Goal: Task Accomplishment & Management: Complete application form

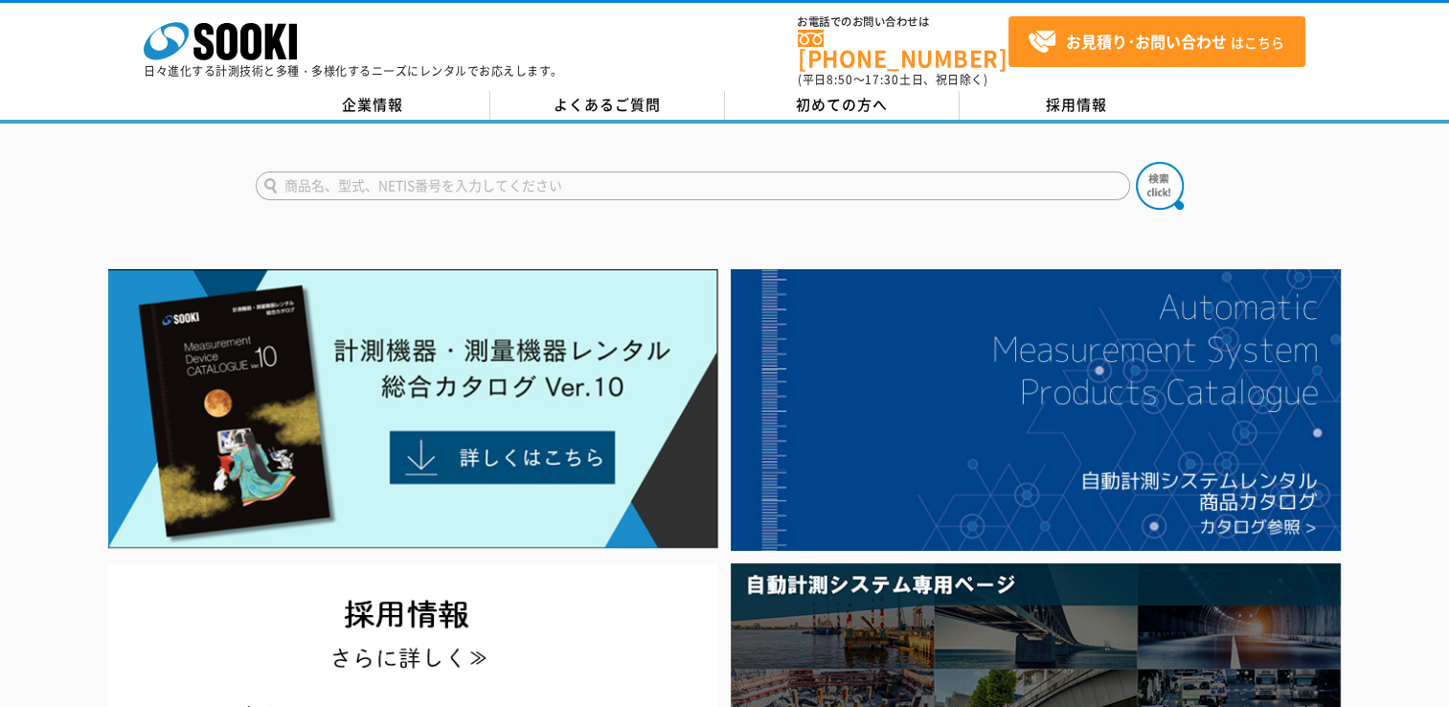
click at [427, 171] on input "text" at bounding box center [693, 185] width 874 height 29
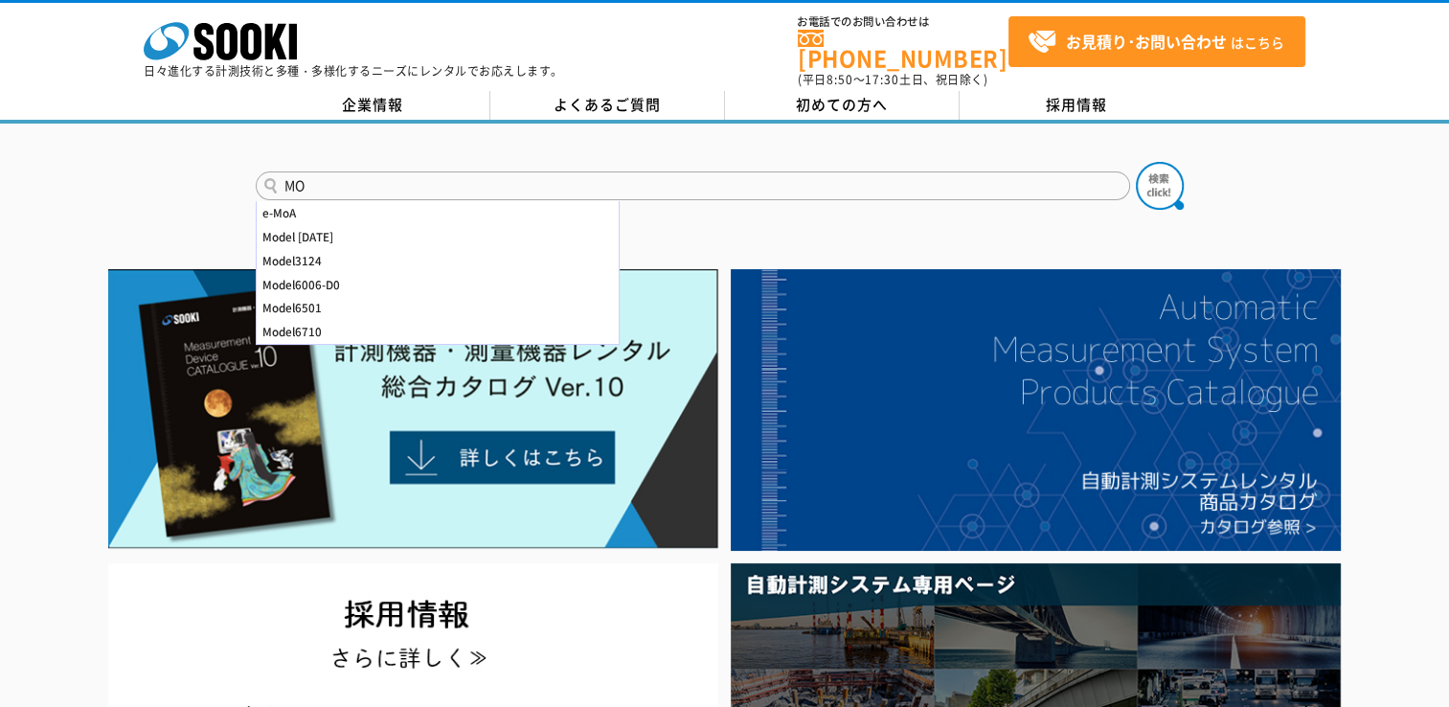
type input "M"
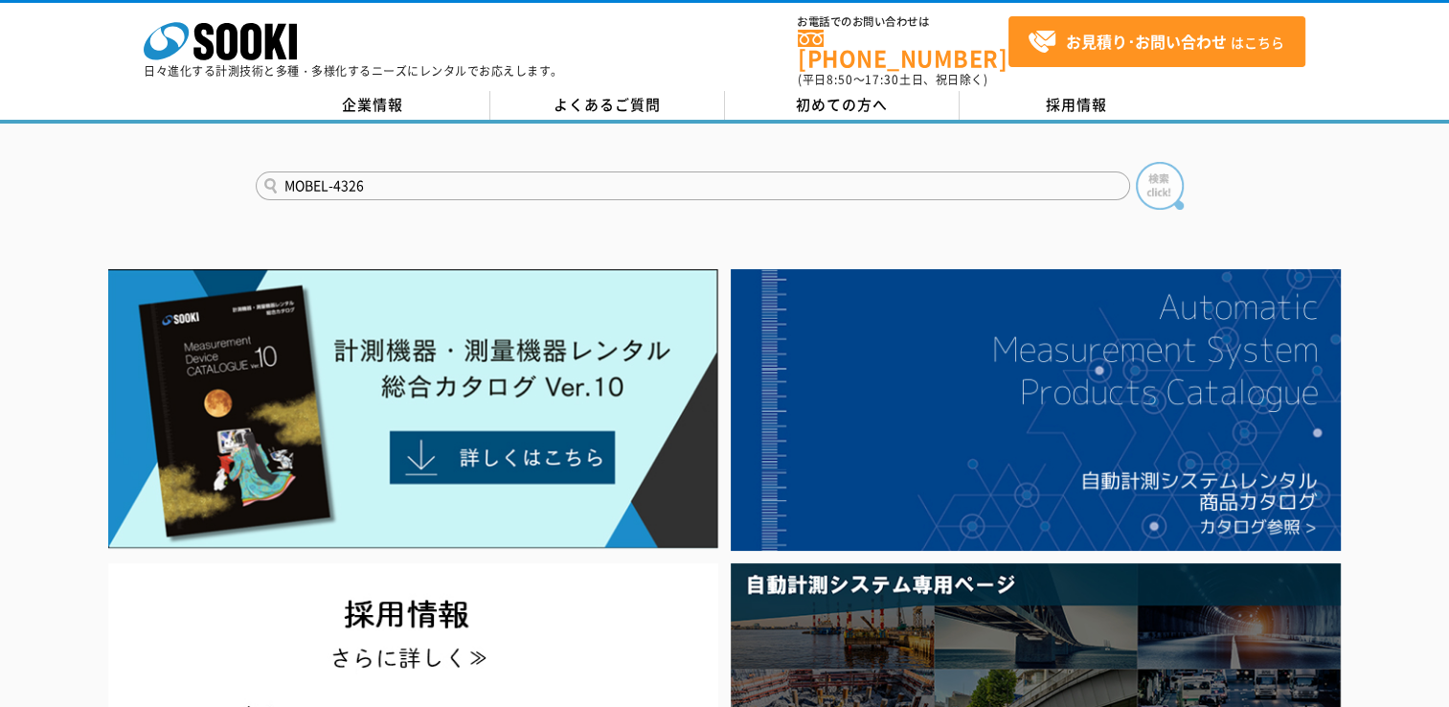
click at [1169, 170] on img at bounding box center [1160, 186] width 48 height 48
click at [391, 171] on input "MOBEL-4326" at bounding box center [693, 185] width 874 height 29
type input "M"
type input "p"
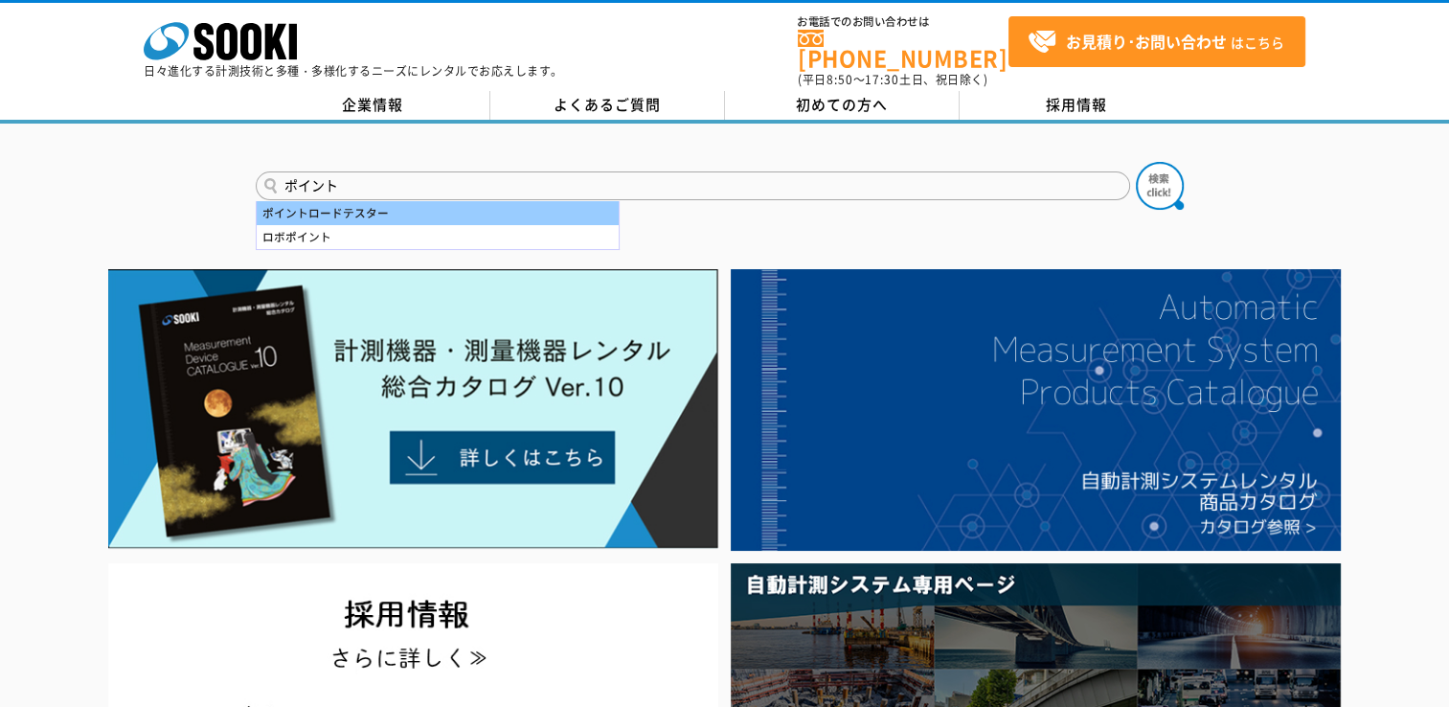
click at [350, 201] on div "ポイントロードテスター" at bounding box center [438, 213] width 362 height 24
type input "ポイントロードテスター"
click at [1136, 162] on button at bounding box center [1160, 186] width 48 height 48
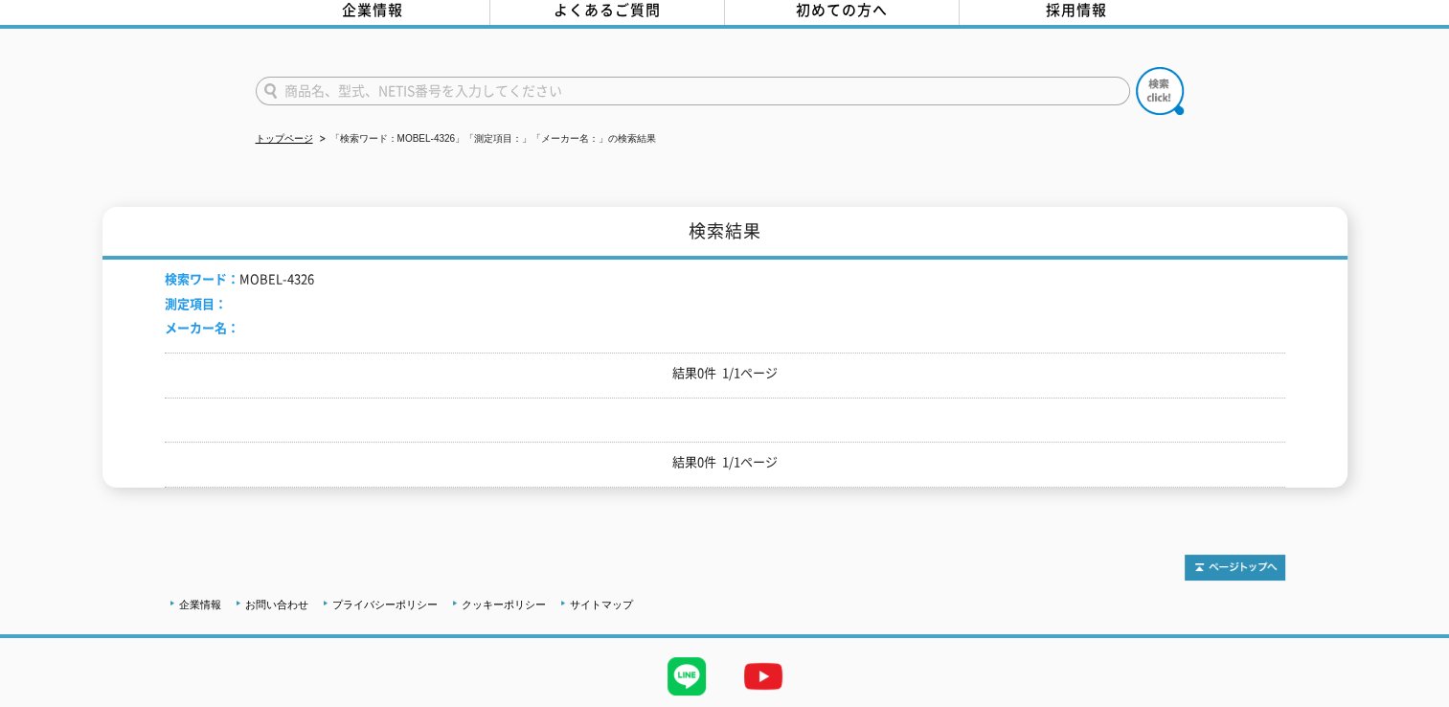
scroll to position [96, 0]
click at [737, 362] on p "結果0件 1/1ページ" at bounding box center [725, 372] width 1121 height 20
click at [725, 215] on h1 "検索結果" at bounding box center [724, 232] width 1245 height 53
click at [730, 451] on p "結果0件 1/1ページ" at bounding box center [725, 461] width 1121 height 20
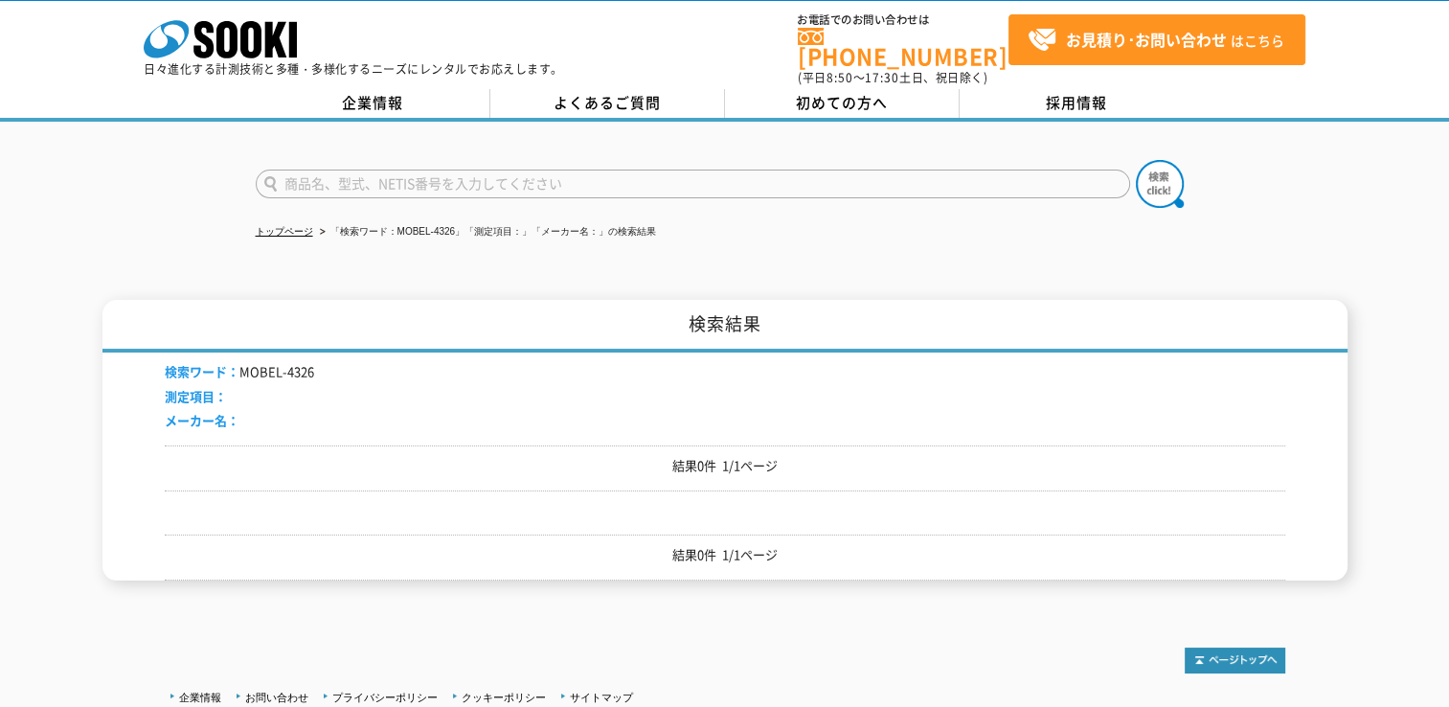
scroll to position [0, 0]
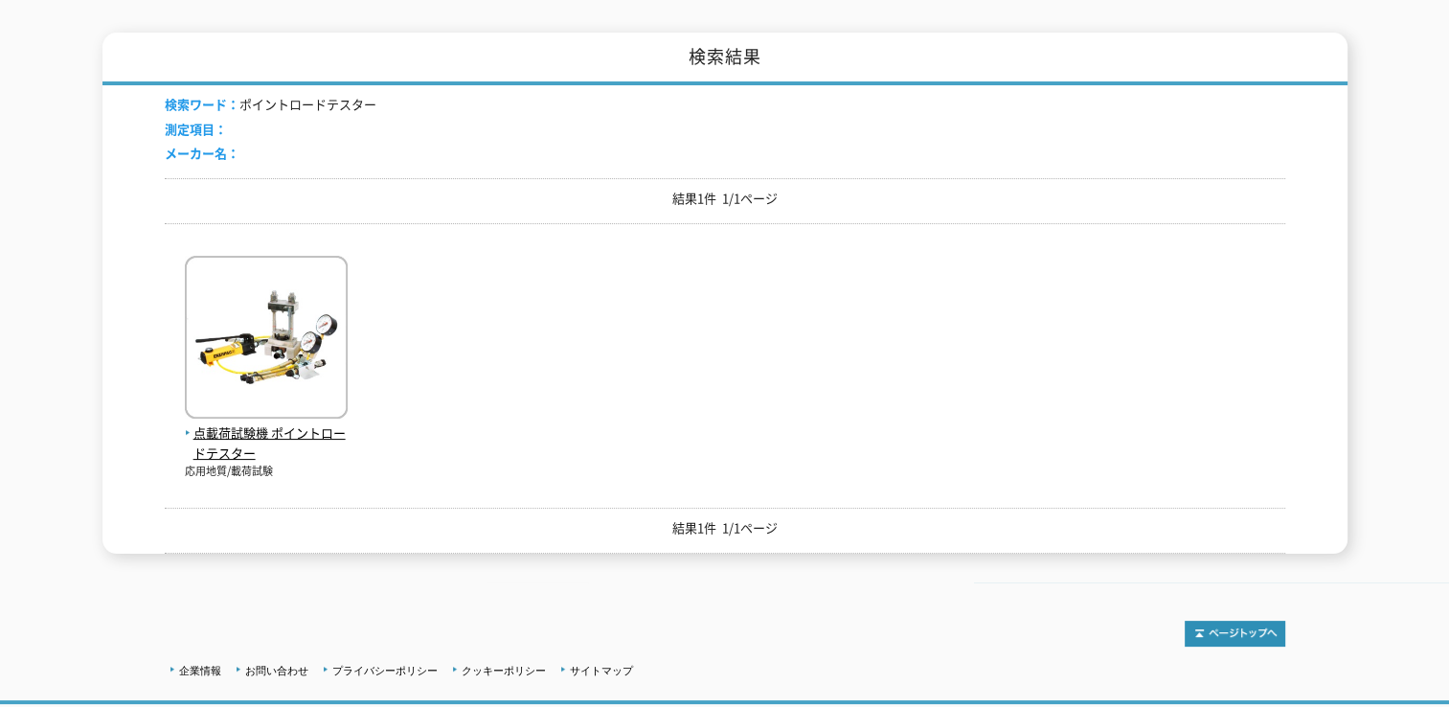
scroll to position [287, 0]
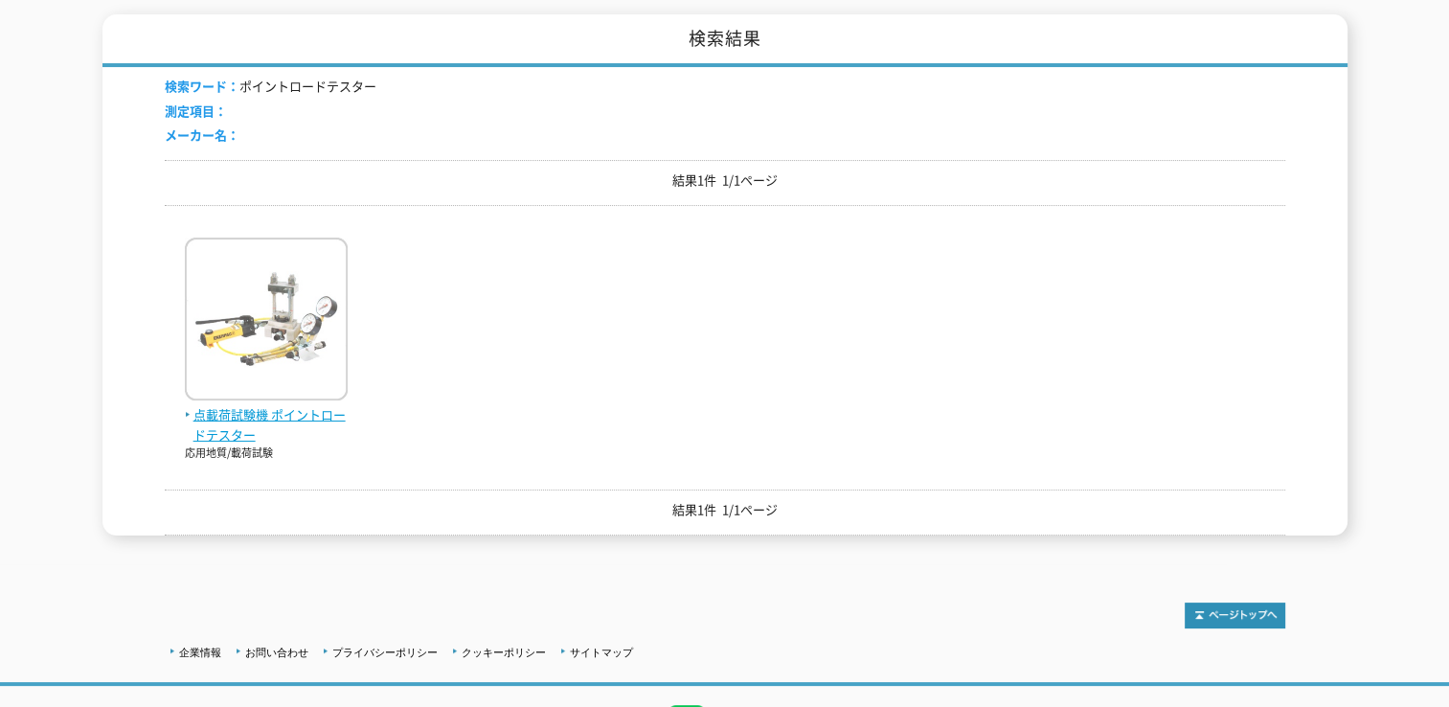
click at [255, 330] on img at bounding box center [266, 322] width 163 height 168
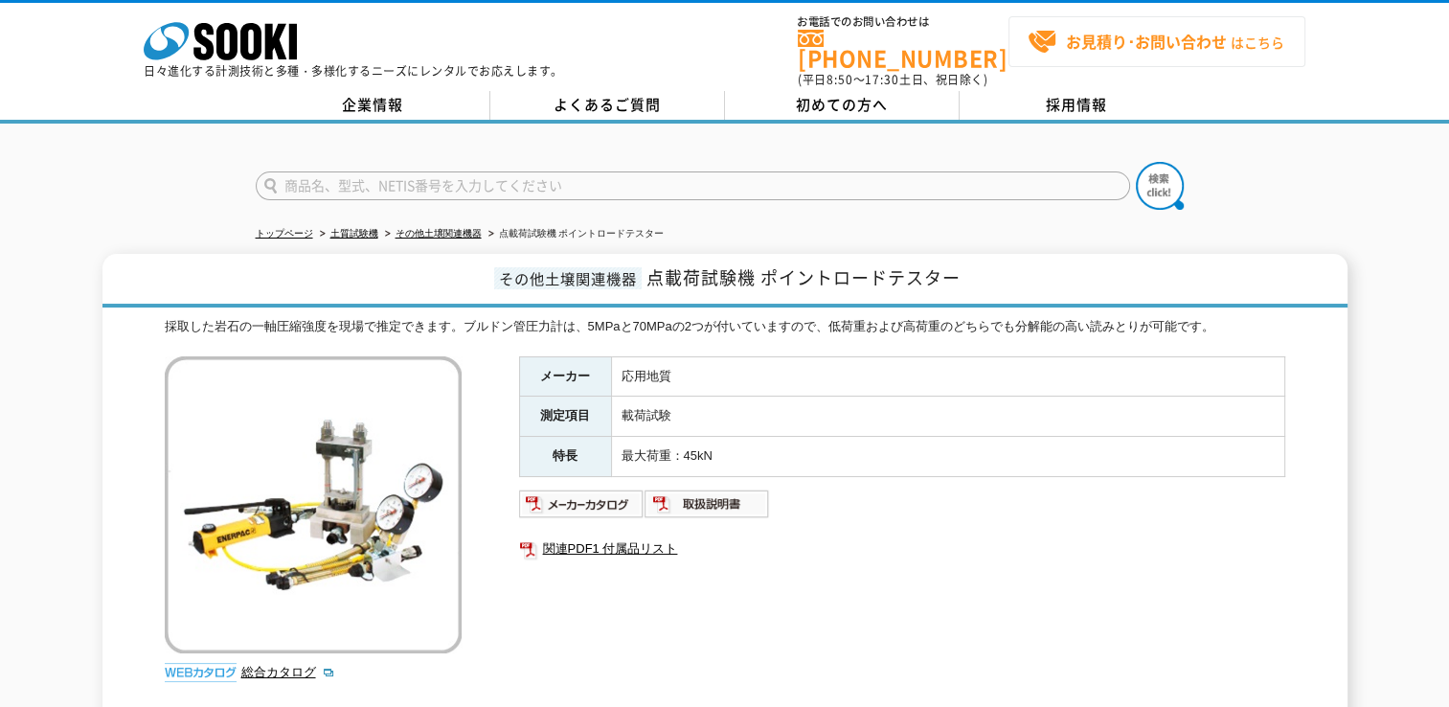
click at [1122, 44] on strong "お見積り･お問い合わせ" at bounding box center [1146, 41] width 161 height 23
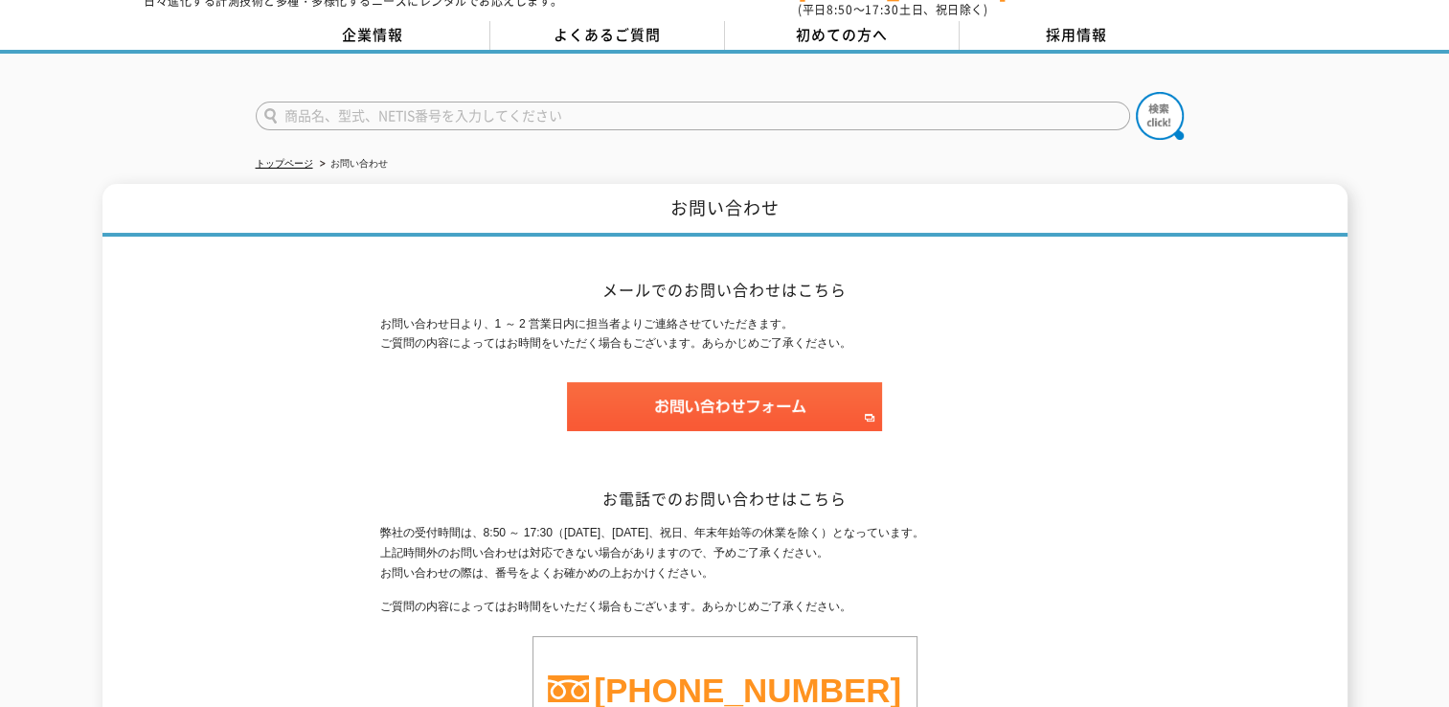
scroll to position [69, 0]
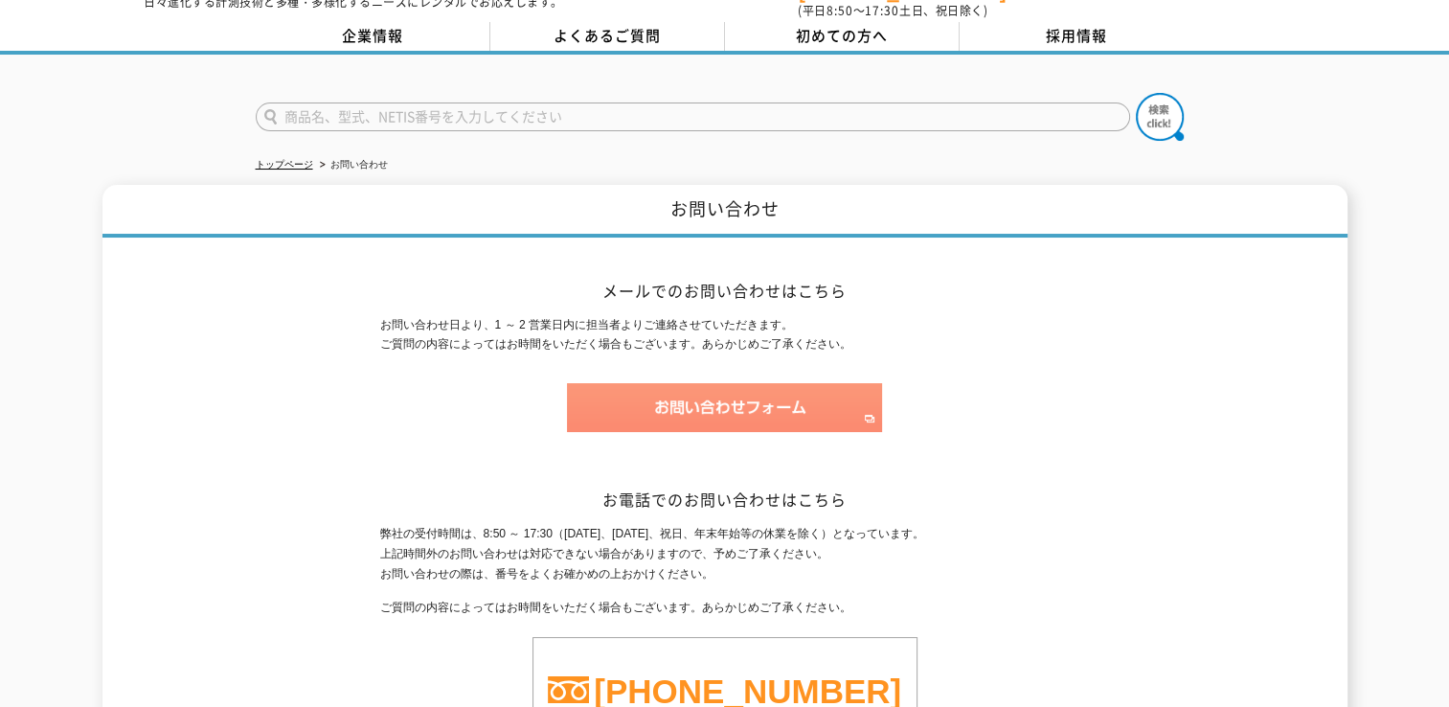
click at [680, 393] on img at bounding box center [724, 407] width 315 height 49
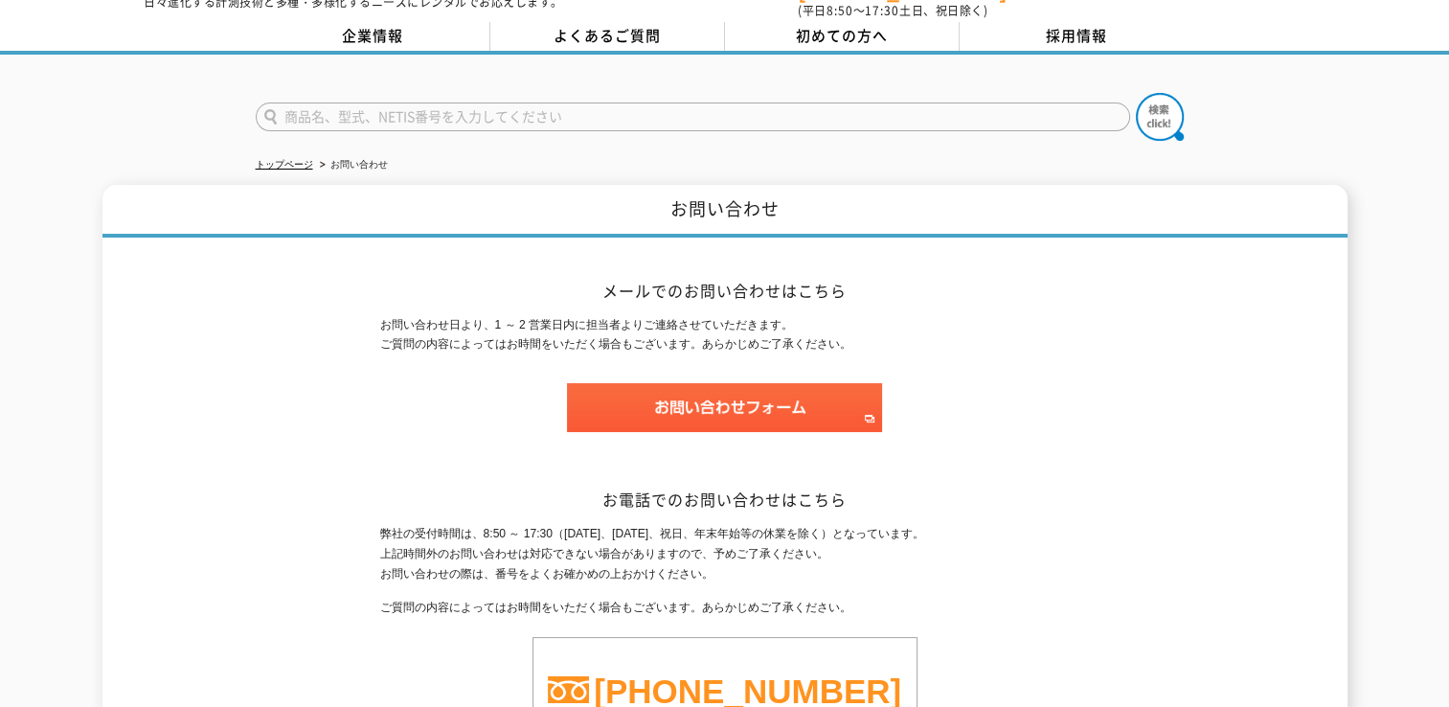
click at [1065, 360] on div "お問い合わせ日より、1 ～ 2 営業日内に担当者よりご連絡させていただきます。 ご質問の内容によってはお時間をいただく場合もございます。あらかじめご了承くださ…" at bounding box center [725, 383] width 690 height 137
click at [1143, 388] on div "お問い合わせ メールでのお問い合わせはこちら お問い合わせ日より、1 ～ 2 営業日内に担当者よりご連絡させていただきます。 ご質問の内容によってはお時間をい…" at bounding box center [724, 508] width 1245 height 647
drag, startPoint x: 1066, startPoint y: 378, endPoint x: 889, endPoint y: 357, distance: 178.4
click at [1060, 383] on p at bounding box center [725, 417] width 690 height 68
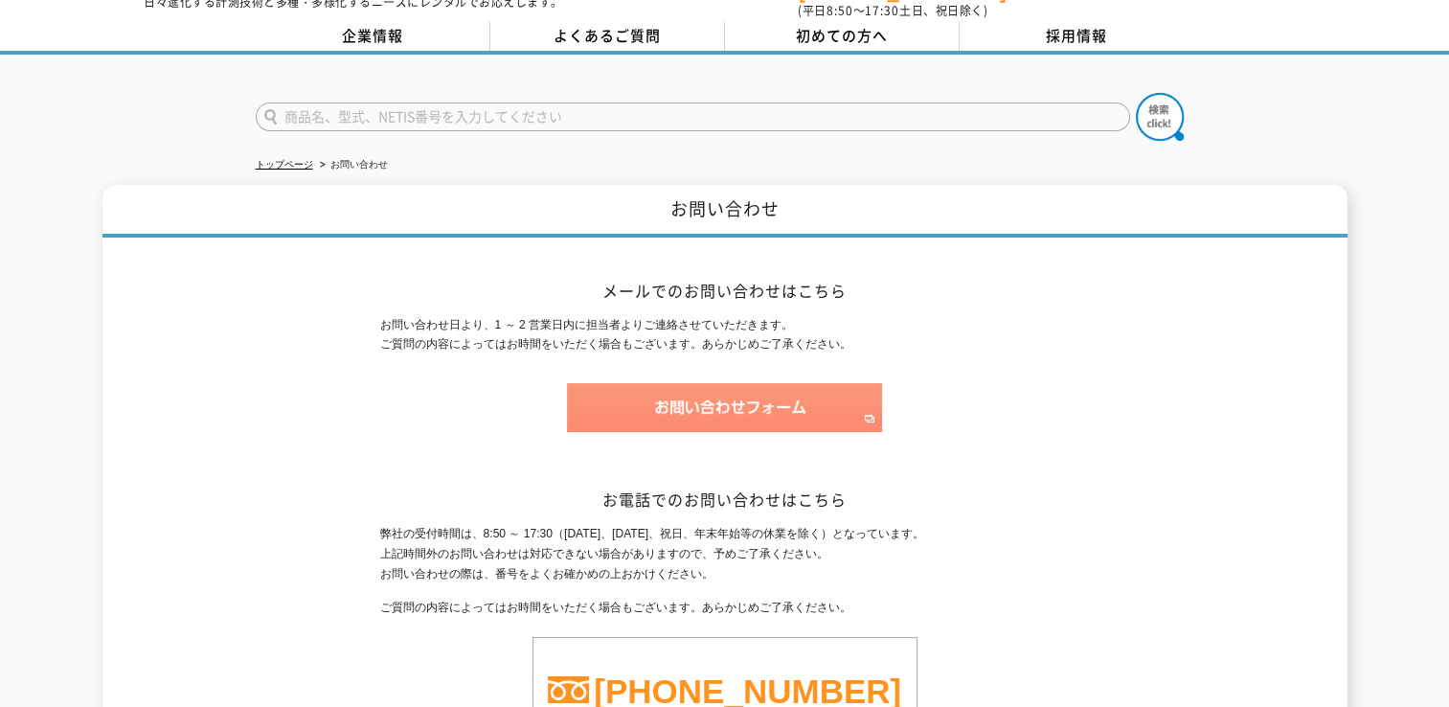
click at [729, 389] on img at bounding box center [724, 407] width 315 height 49
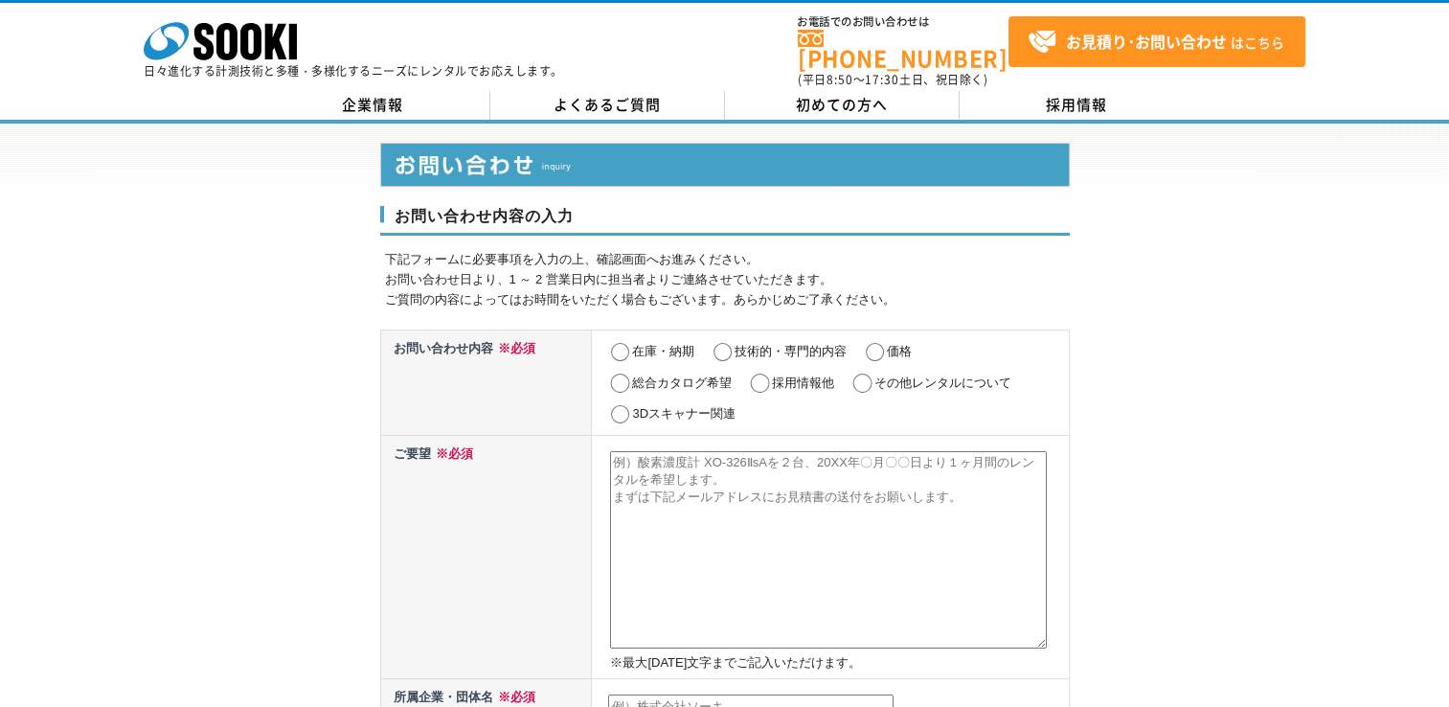
click at [621, 343] on input "在庫・納期" at bounding box center [620, 352] width 24 height 19
radio input "true"
click at [838, 525] on textarea at bounding box center [828, 549] width 437 height 197
type textarea "転"
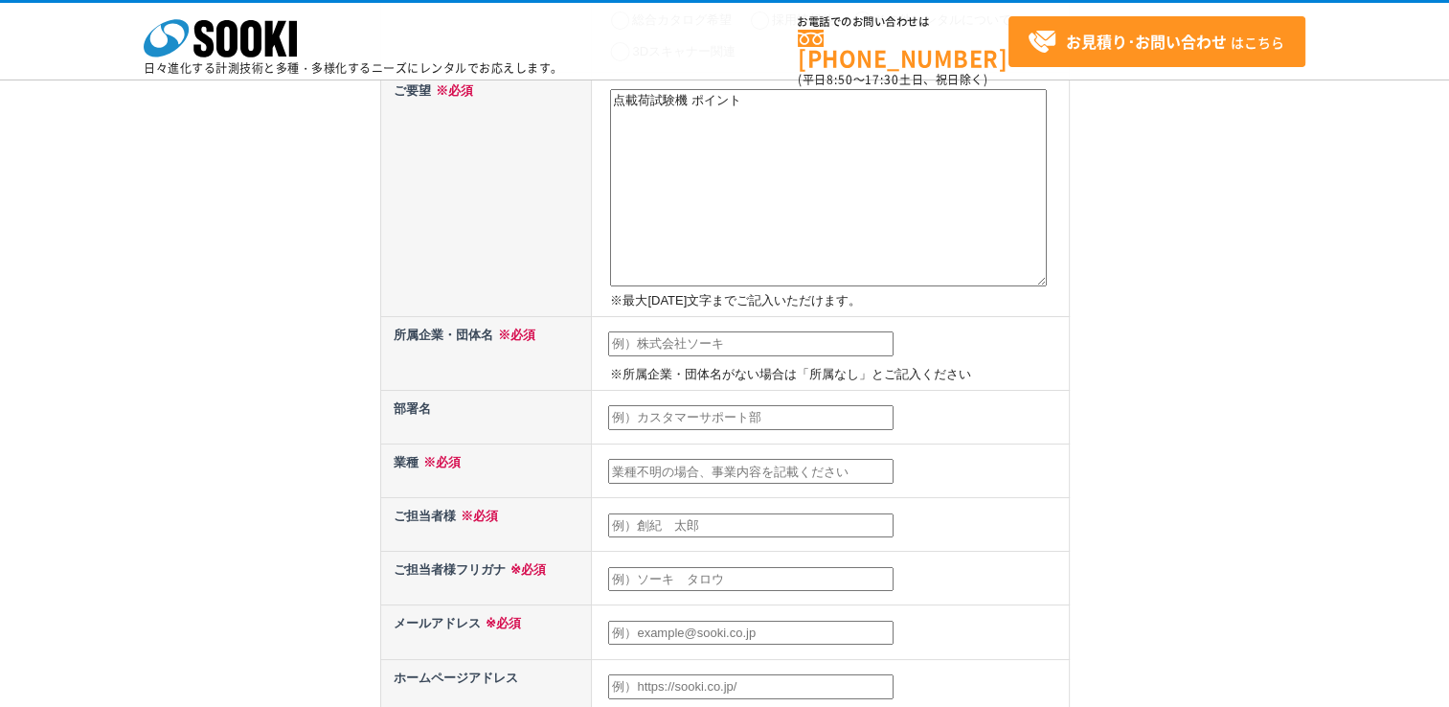
scroll to position [235, 0]
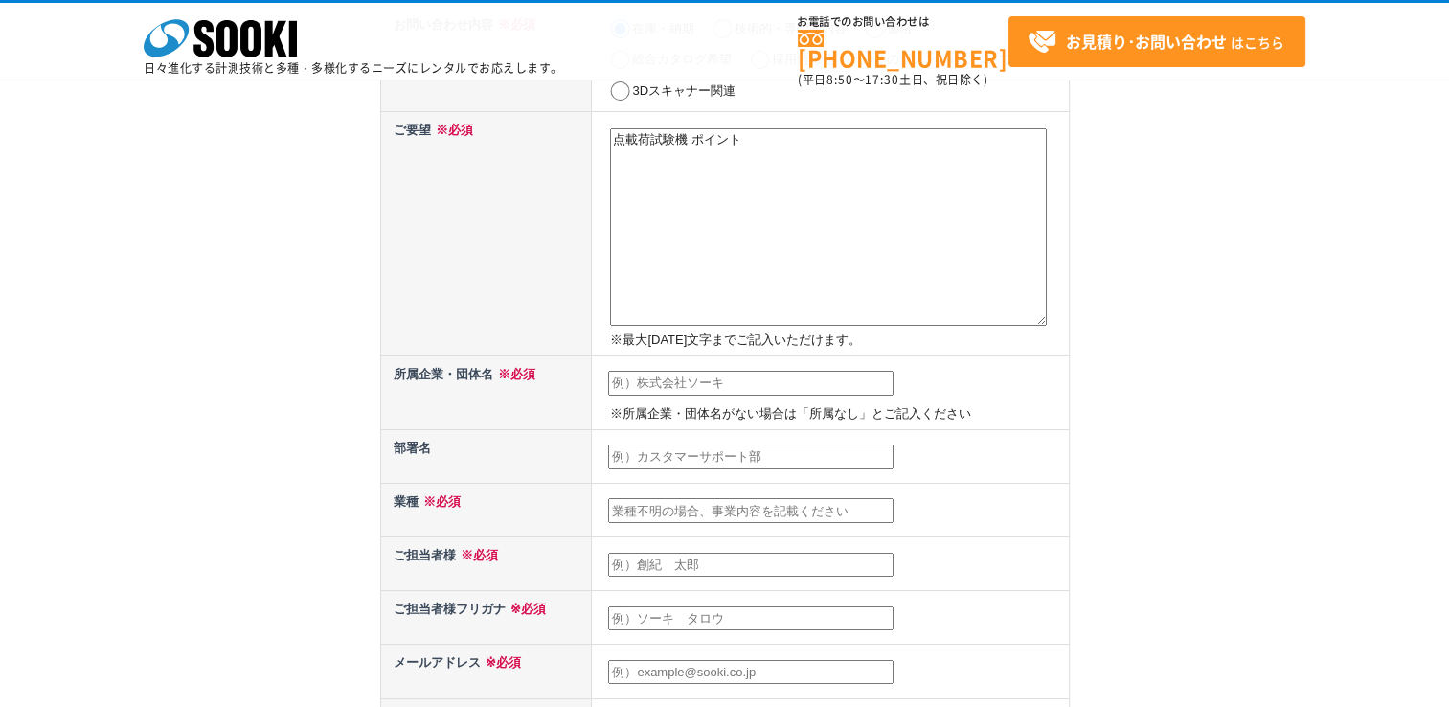
click at [751, 144] on textarea "点載荷試験機 ポイント" at bounding box center [828, 226] width 437 height 197
click at [838, 138] on textarea "点載荷試験機 ポイントロードテスター" at bounding box center [828, 226] width 437 height 197
type textarea "点"
click at [261, 326] on div "お問い合わせ内容の入力 下記フォームに必要事項を入力の上、確認画面へお進みください。 お問い合わせ日より、1 ～ 2 営業日内に担当者よりご連絡させていただき…" at bounding box center [724, 539] width 1449 height 1478
click at [631, 133] on textarea at bounding box center [828, 226] width 437 height 197
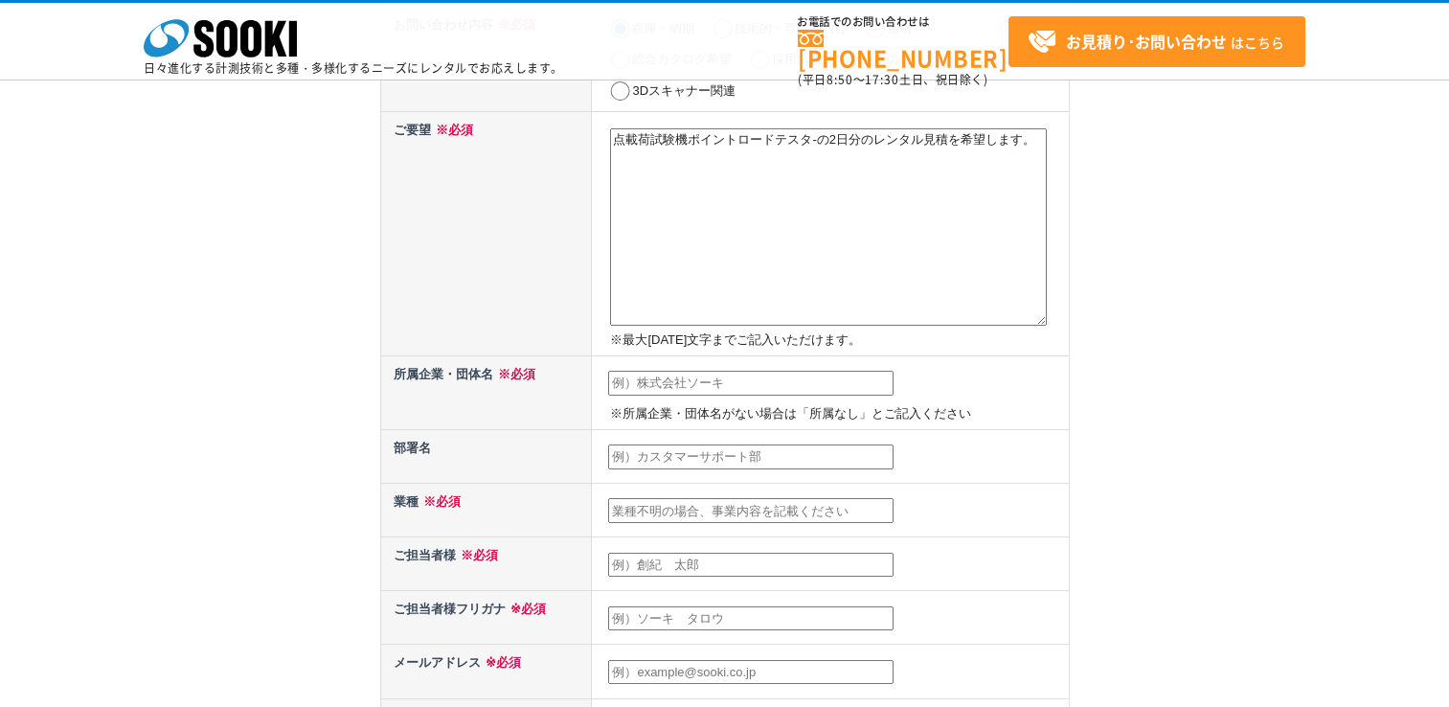
type textarea "点載荷試験機ポイントロードテスタ-の2日分のレンタル見積を希望します。"
click at [716, 381] on input "text" at bounding box center [750, 383] width 285 height 25
click at [673, 376] on input "text" at bounding box center [750, 383] width 285 height 25
type input "y"
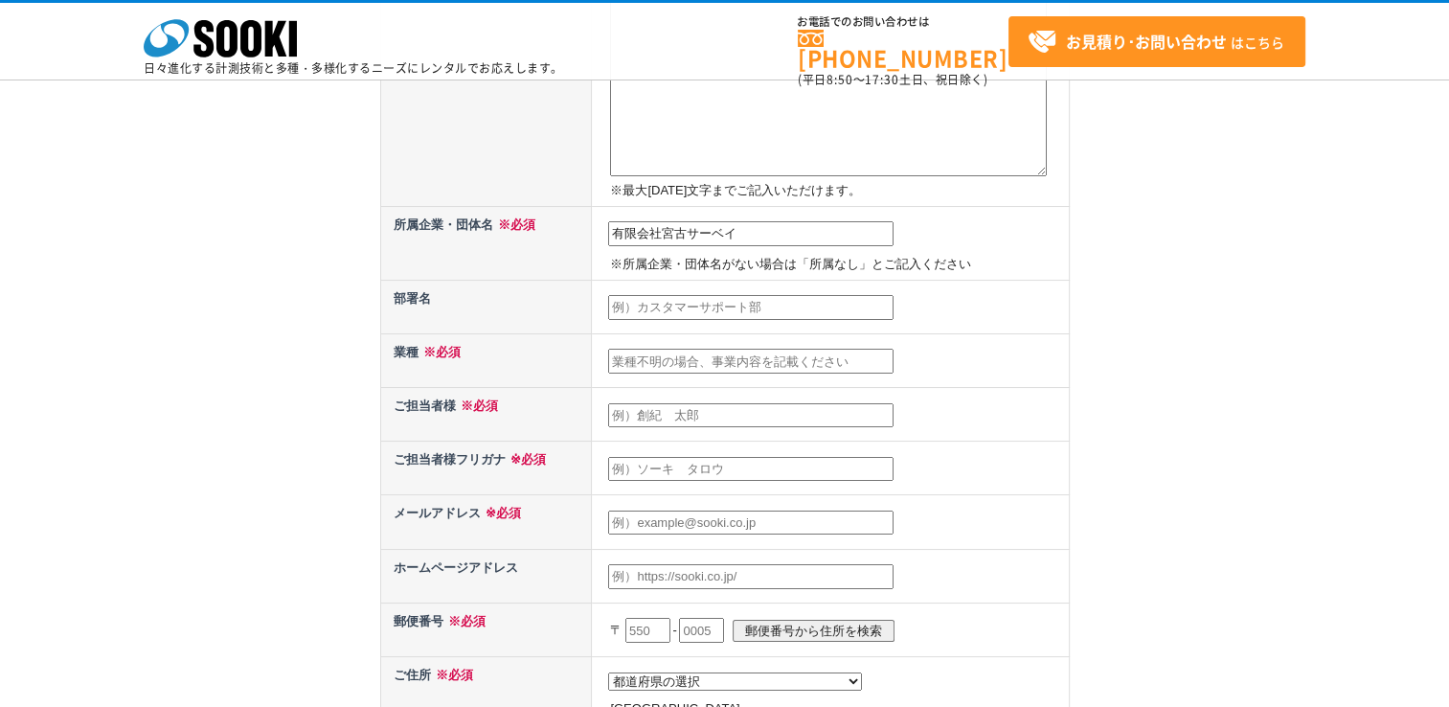
scroll to position [330, 0]
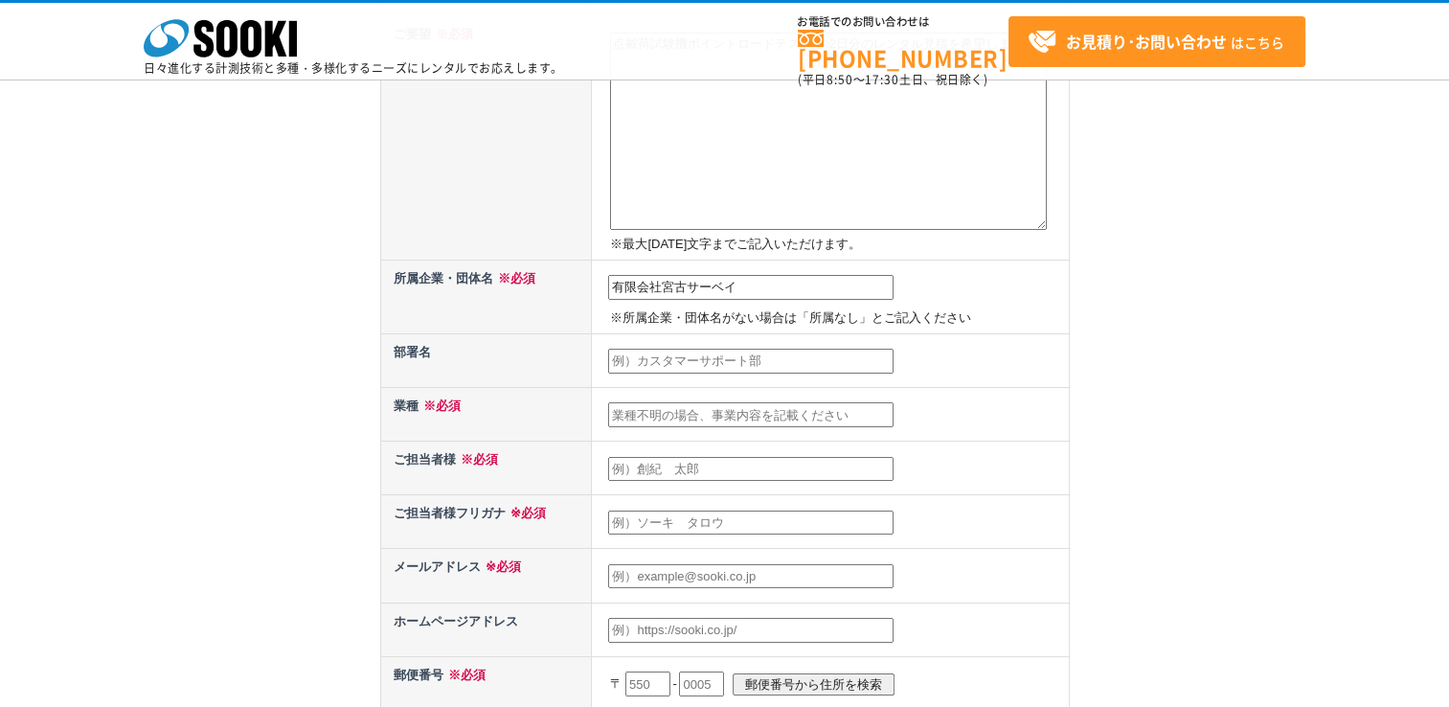
type input "有限会社宮古サーベイ"
click at [691, 409] on input "text" at bounding box center [750, 414] width 285 height 25
click at [713, 411] on input "text" at bounding box center [750, 414] width 285 height 25
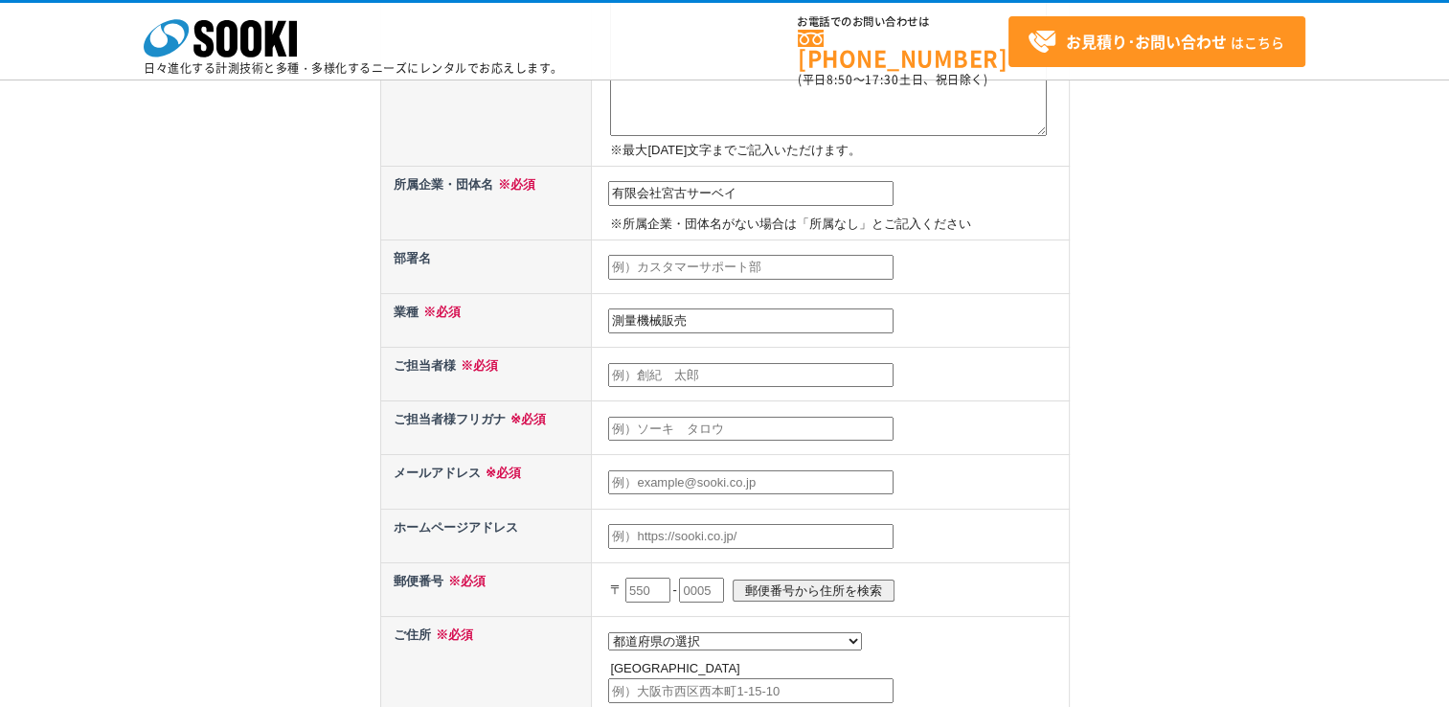
scroll to position [426, 0]
type input "測量機械販売"
click at [635, 361] on input "text" at bounding box center [750, 373] width 285 height 25
type input "[PERSON_NAME]"
click at [628, 417] on input "text" at bounding box center [750, 427] width 285 height 25
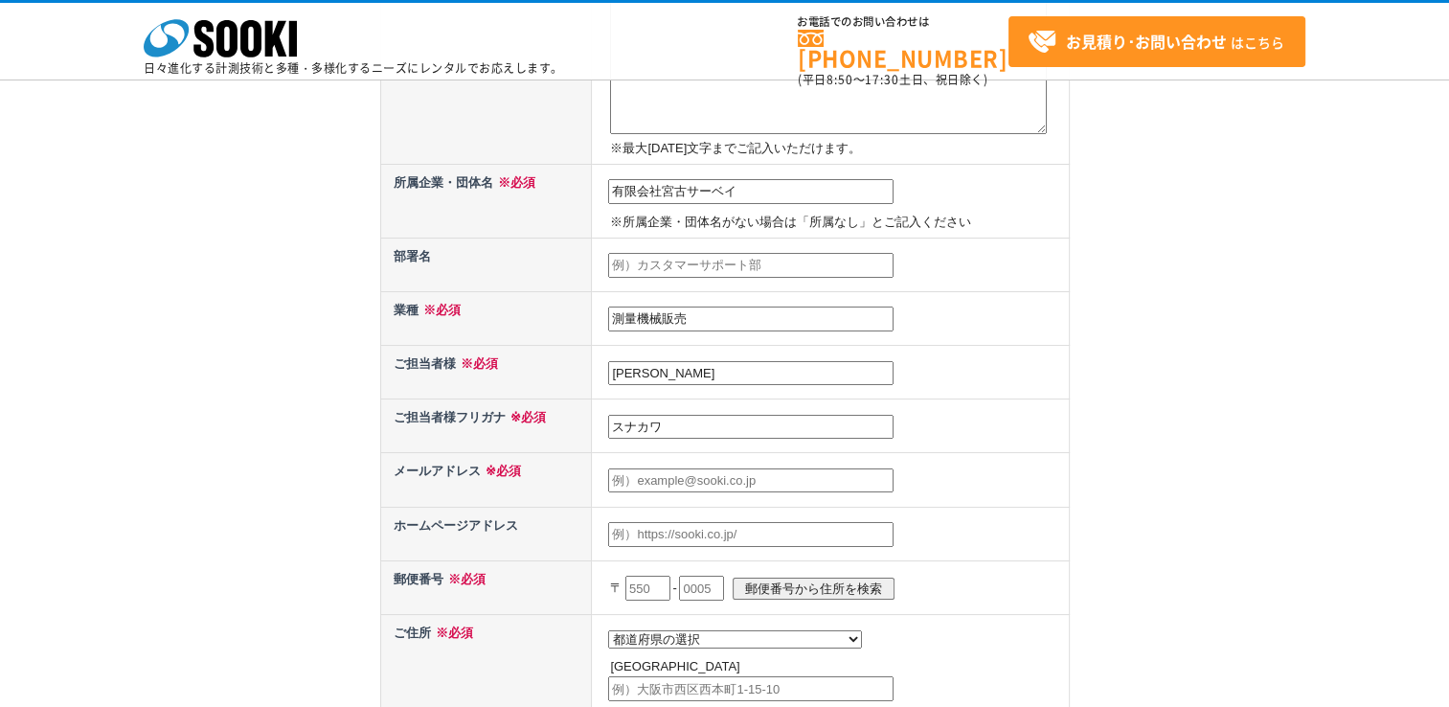
type input "スナカワ"
click at [667, 470] on input "text" at bounding box center [750, 480] width 285 height 25
type input "い"
type input "info@survey24@"
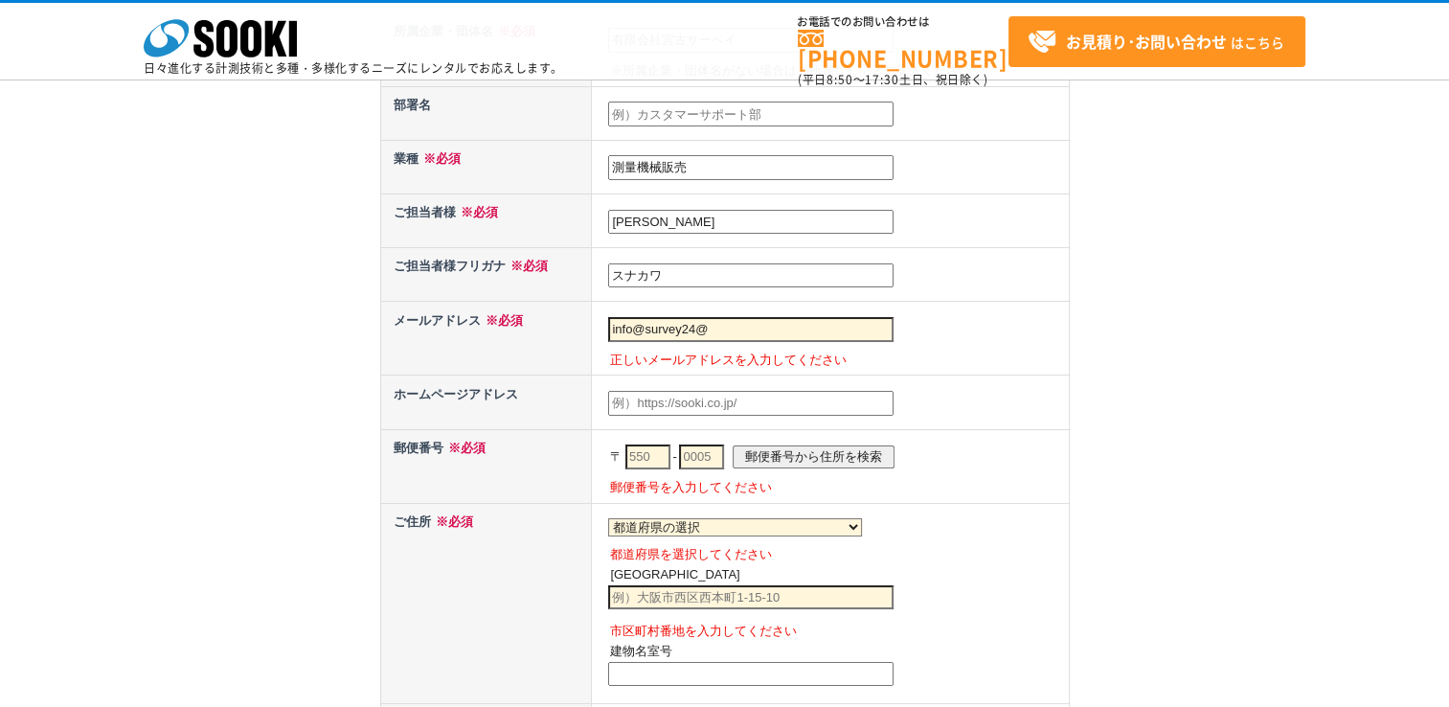
scroll to position [862, 0]
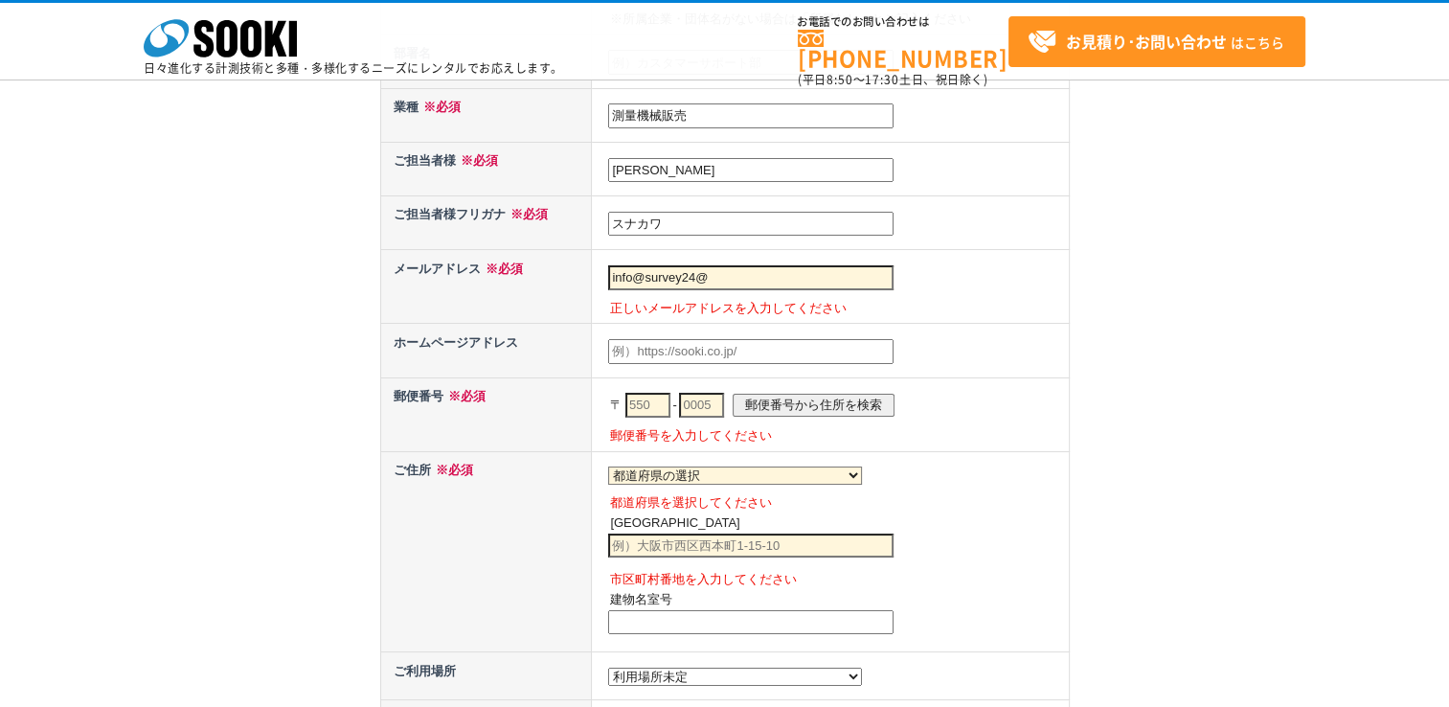
click at [724, 266] on input "info@survey24@" at bounding box center [750, 277] width 285 height 25
type input "info@survey24@co.jp"
click at [693, 339] on input "text" at bounding box center [750, 351] width 285 height 25
click at [1211, 458] on div "お問い合わせ内容の入力 下記フォームに必要事項を入力の上、確認画面へお進みください。 お問い合わせ日より、1 ～ 2 営業日内に担当者よりご連絡させていただき…" at bounding box center [724, 77] width 1449 height 1811
click at [655, 393] on input "text" at bounding box center [647, 405] width 45 height 25
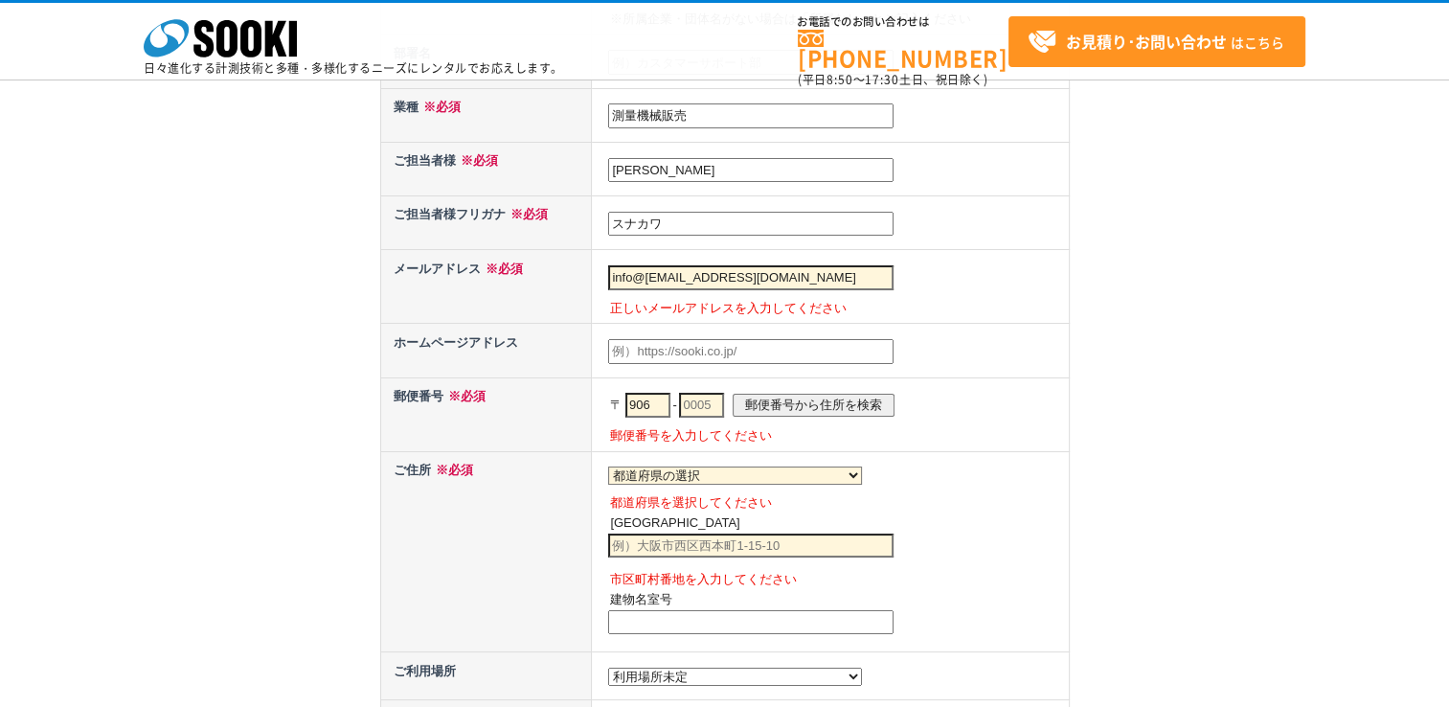
type input "906"
click at [717, 393] on input "text" at bounding box center [701, 405] width 45 height 25
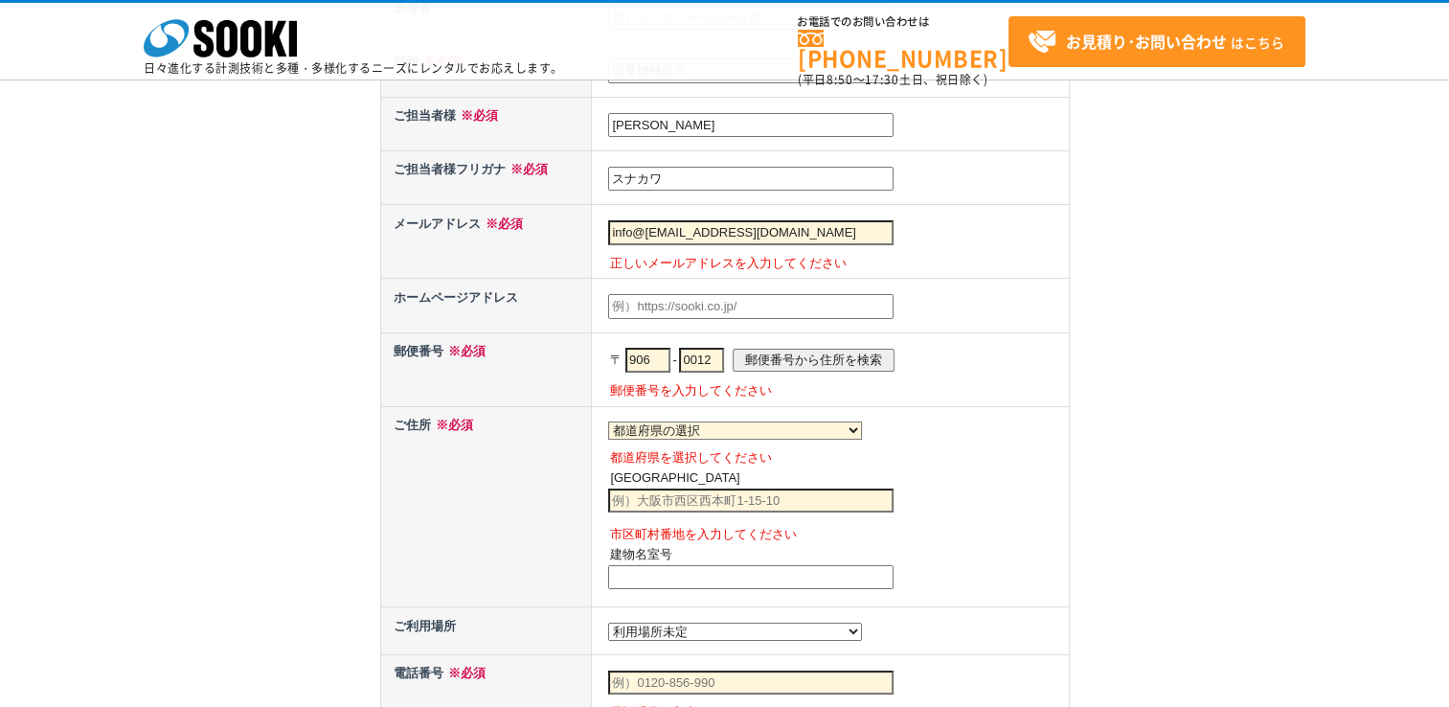
scroll to position [1054, 0]
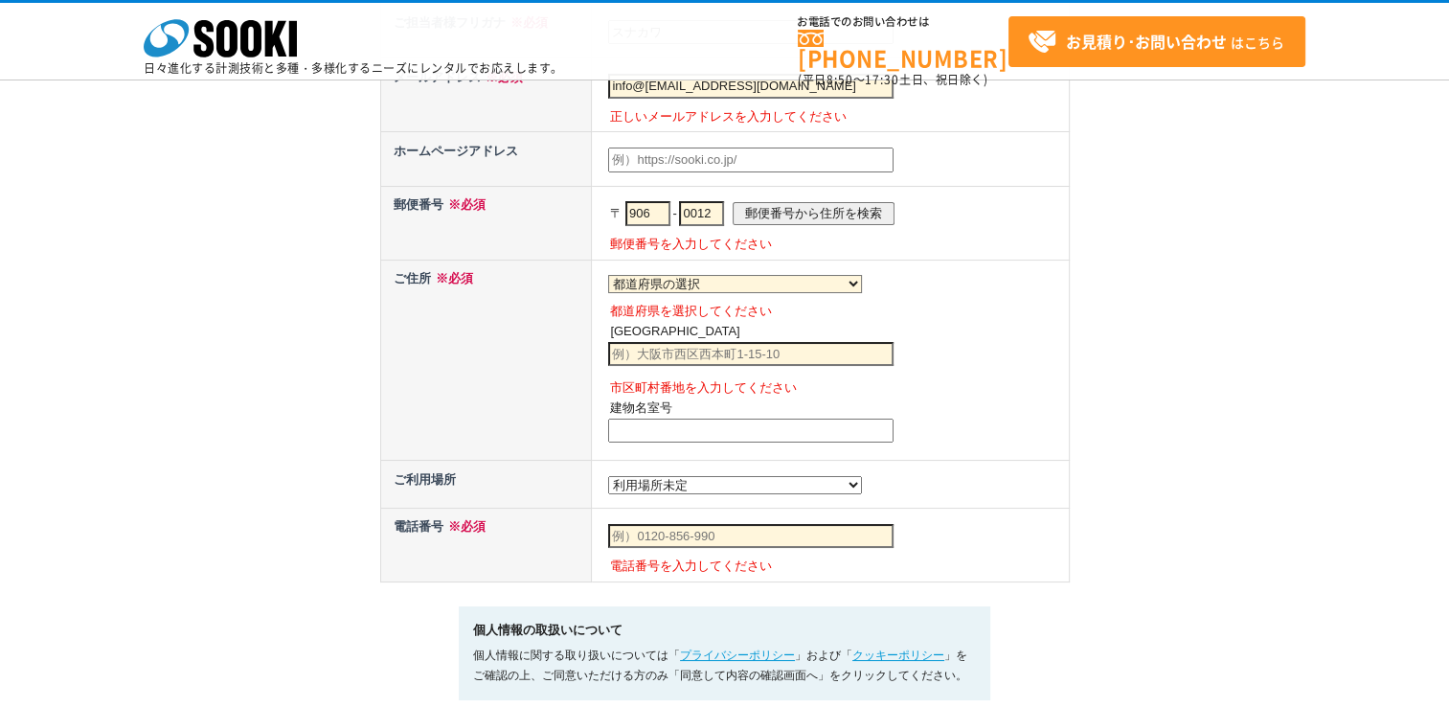
type input "0012"
click at [710, 275] on select "都道府県の選択 北海道 青森県 岩手県 宮城県 秋田県 山形県 福島県 茨城県 栃木県 群馬県 埼玉県 千葉県 東京都 神奈川県 新潟県 富山県 石川県 福井…" at bounding box center [735, 284] width 254 height 18
select select "47"
click at [608, 275] on select "都道府県の選択 北海道 青森県 岩手県 宮城県 秋田県 山形県 福島県 茨城県 栃木県 群馬県 埼玉県 千葉県 東京都 神奈川県 新潟県 富山県 石川県 福井…" at bounding box center [735, 284] width 254 height 18
click at [663, 342] on input "text" at bounding box center [750, 354] width 285 height 25
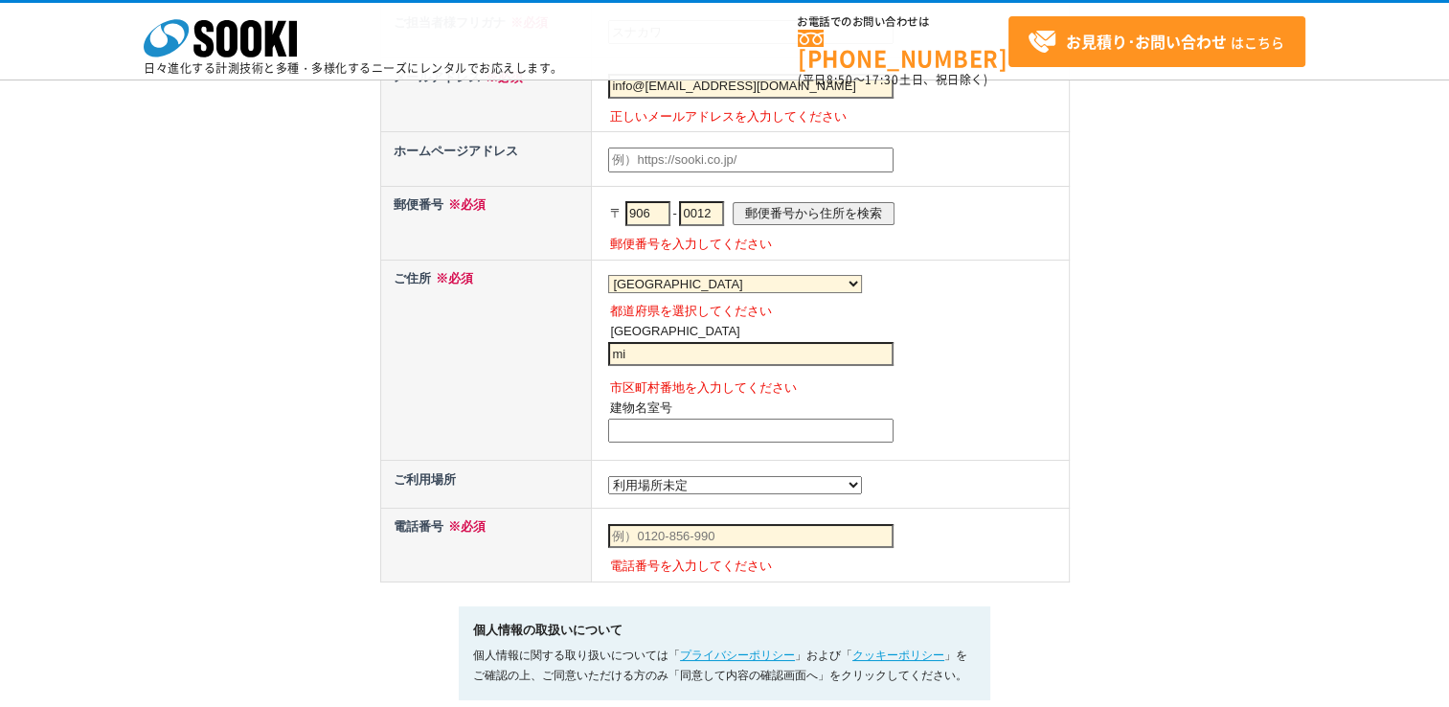
type input "m"
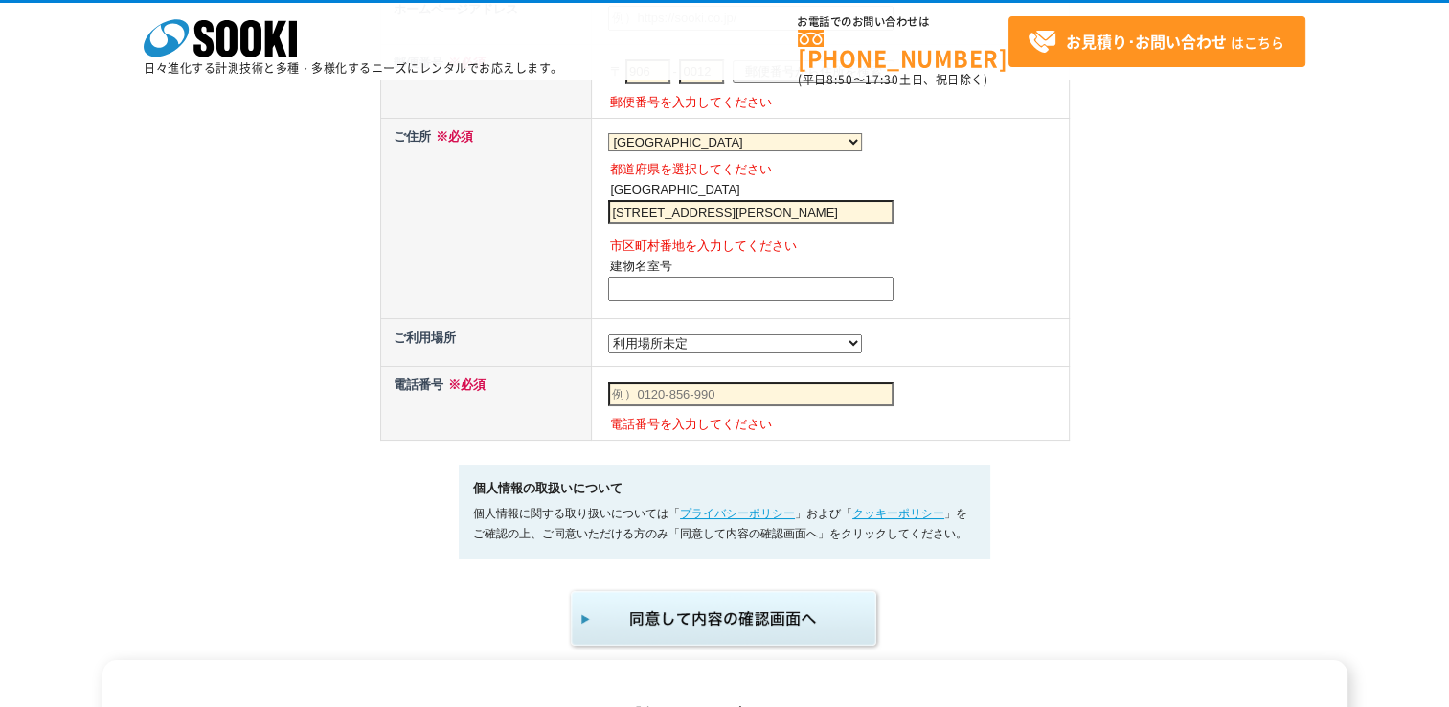
scroll to position [1245, 0]
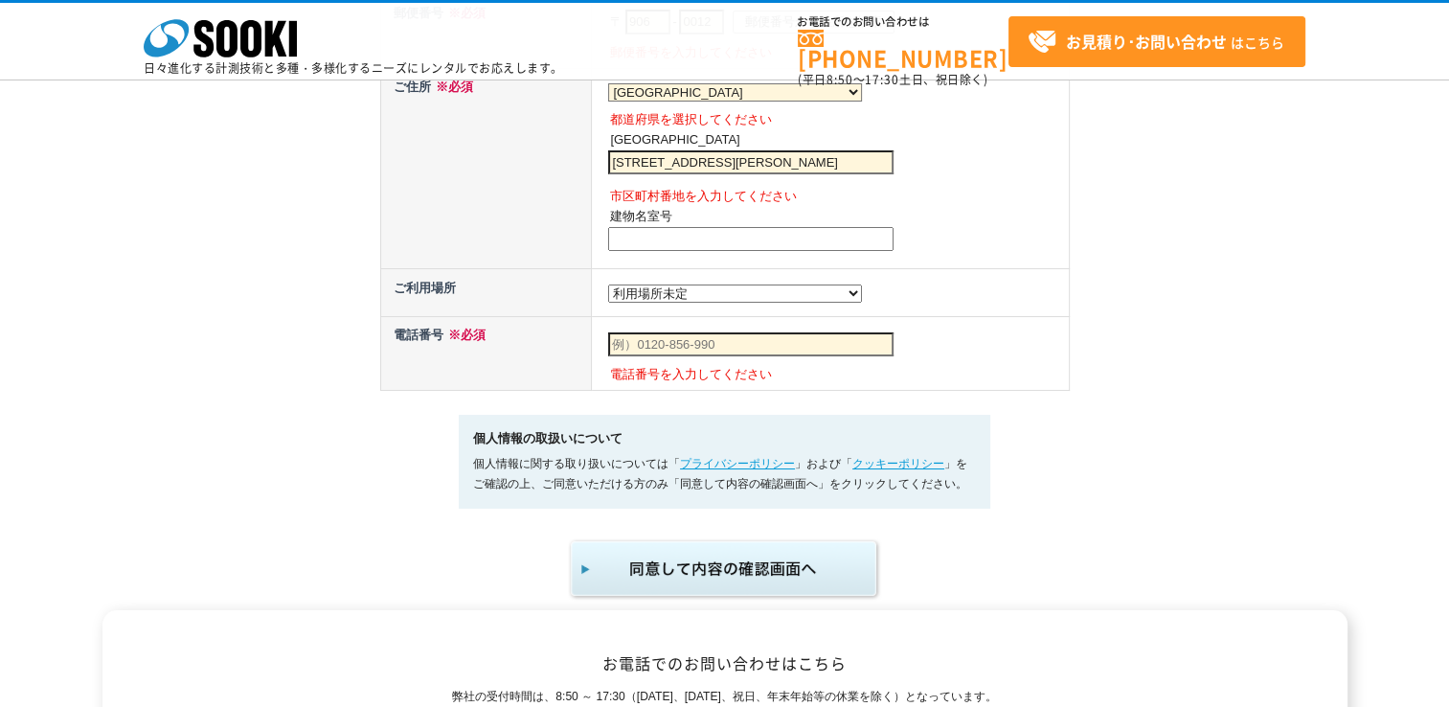
type input "宮古島市平良字西里780-1"
click at [715, 290] on select "都道府県の選択 利用場所未定 北海道 青森県 岩手県 宮城県 秋田県 山形県 福島県 茨城県 栃木県 群馬県 埼玉県 千葉県 東京都 神奈川県 新潟県 富山県…" at bounding box center [735, 293] width 254 height 18
select select "47"
click at [608, 284] on select "都道府県の選択 利用場所未定 北海道 青森県 岩手県 宮城県 秋田県 山形県 福島県 茨城県 栃木県 群馬県 埼玉県 千葉県 東京都 神奈川県 新潟県 富山県…" at bounding box center [735, 293] width 254 height 18
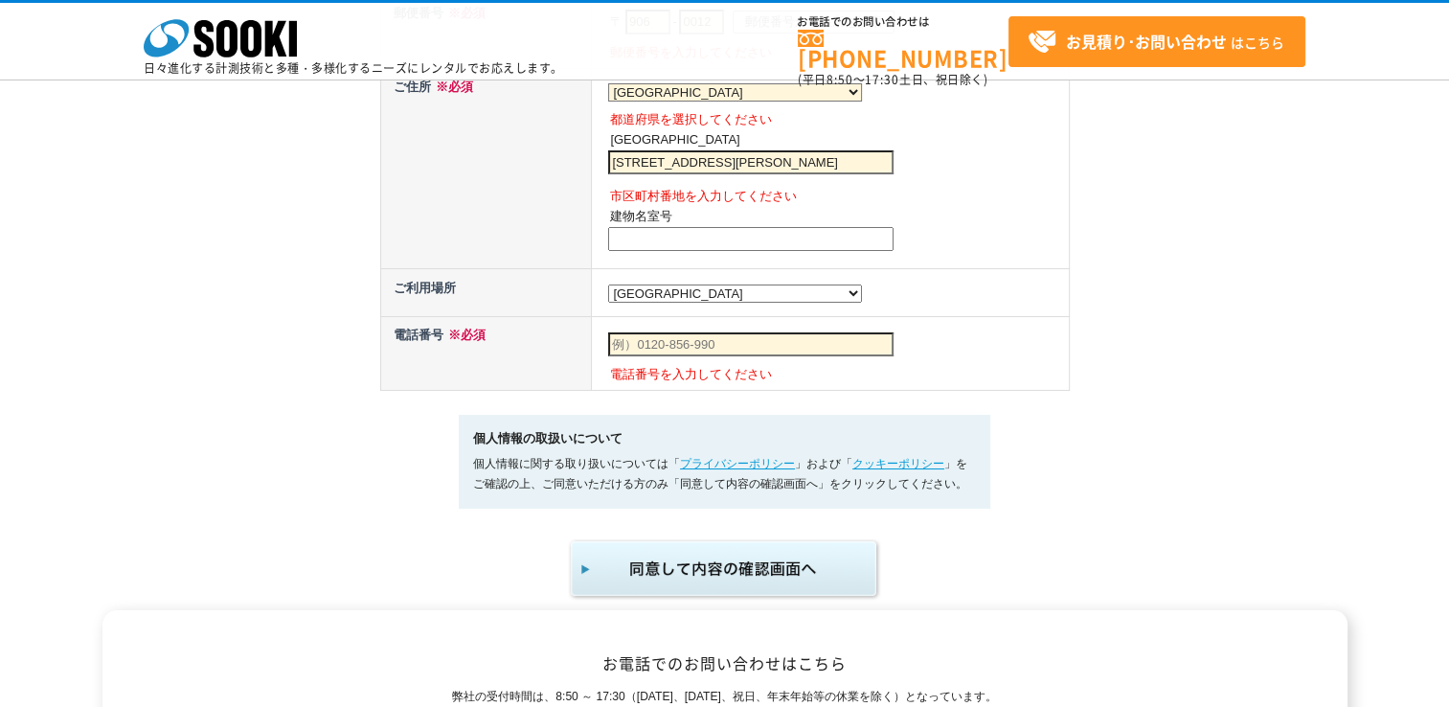
click at [656, 343] on input "text" at bounding box center [750, 344] width 285 height 25
type input "０"
type input "0980-72-1857"
click at [977, 324] on td "0980-72-1857 電話番号を入力してください" at bounding box center [830, 354] width 477 height 74
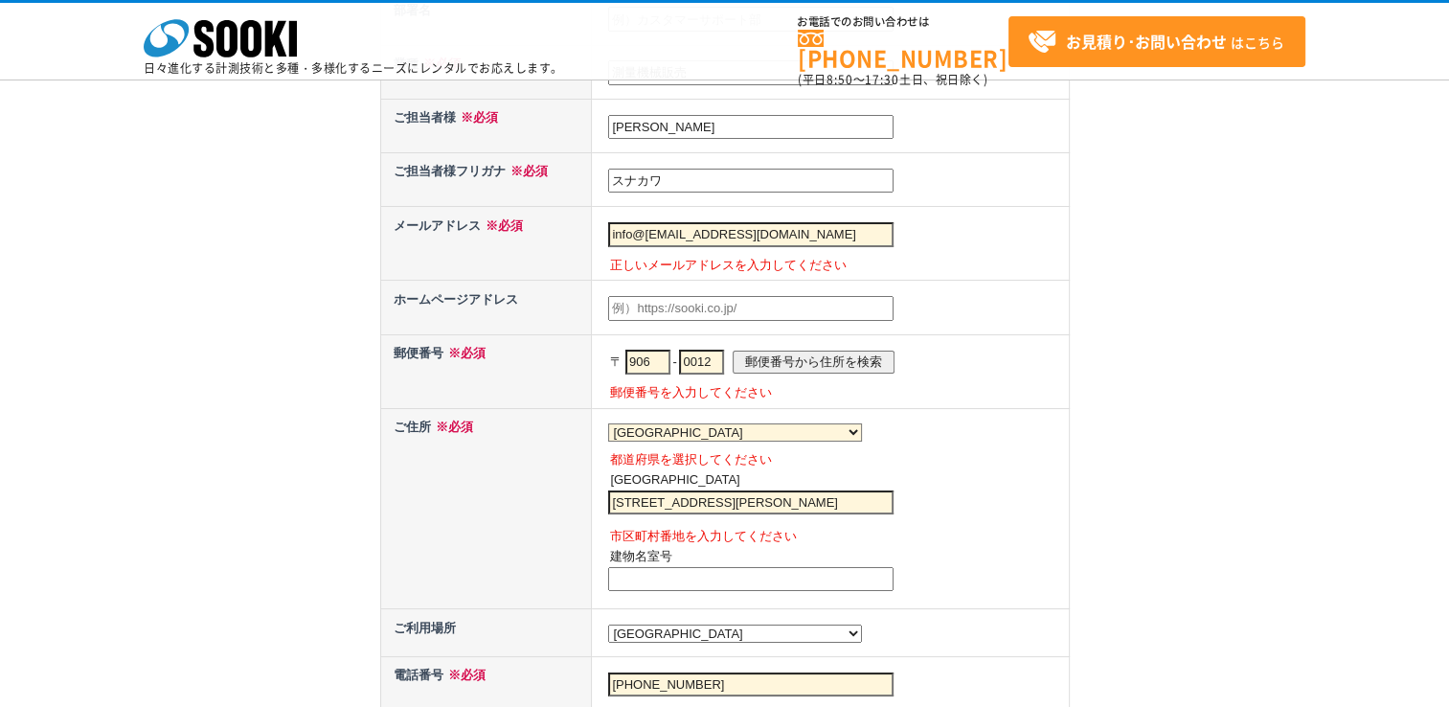
scroll to position [862, 0]
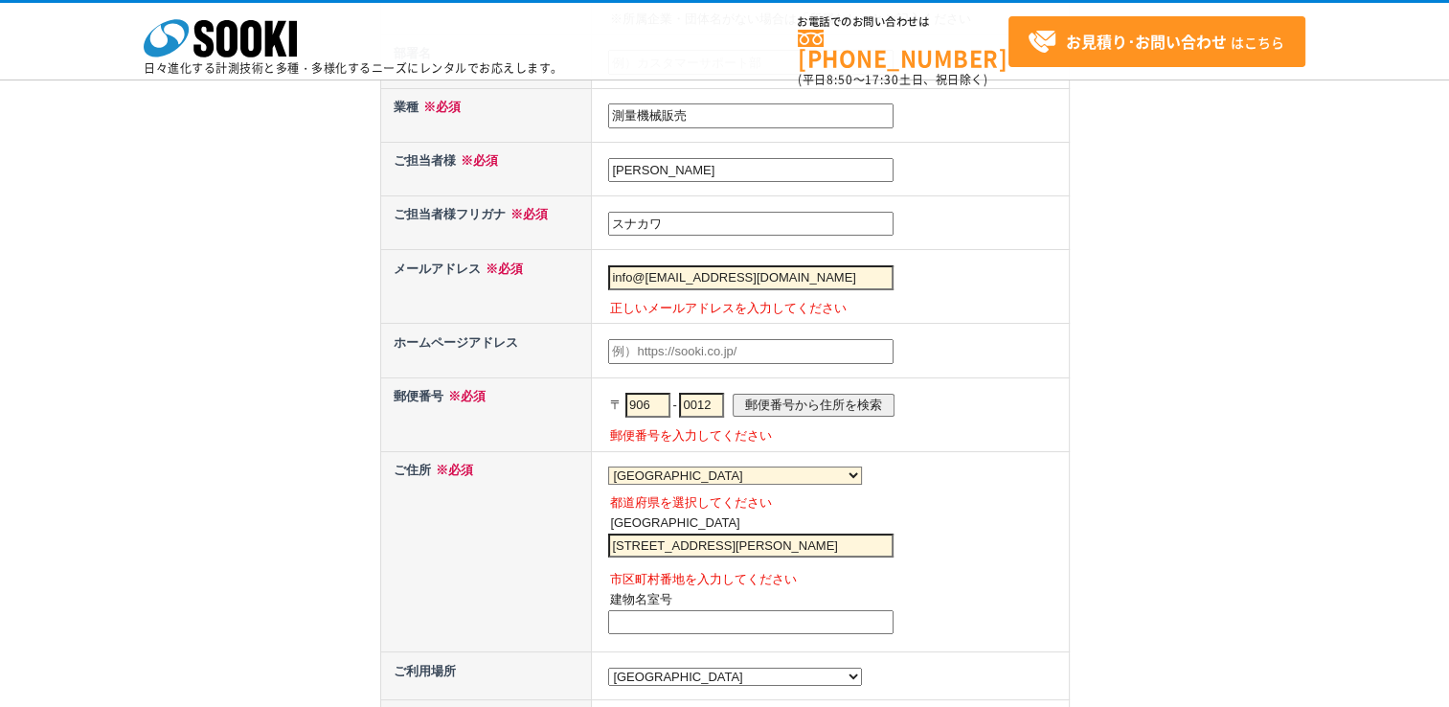
click at [719, 274] on input "info@survey24@co.jp" at bounding box center [750, 277] width 285 height 25
click at [713, 266] on input "info@survey24@co.jp" at bounding box center [750, 277] width 285 height 25
click at [721, 269] on input "info@survey24co.jp" at bounding box center [750, 277] width 285 height 25
click at [704, 270] on input "info@survey24co.jp" at bounding box center [750, 277] width 285 height 25
click at [727, 266] on input "info@survey24.co.jp" at bounding box center [750, 277] width 285 height 25
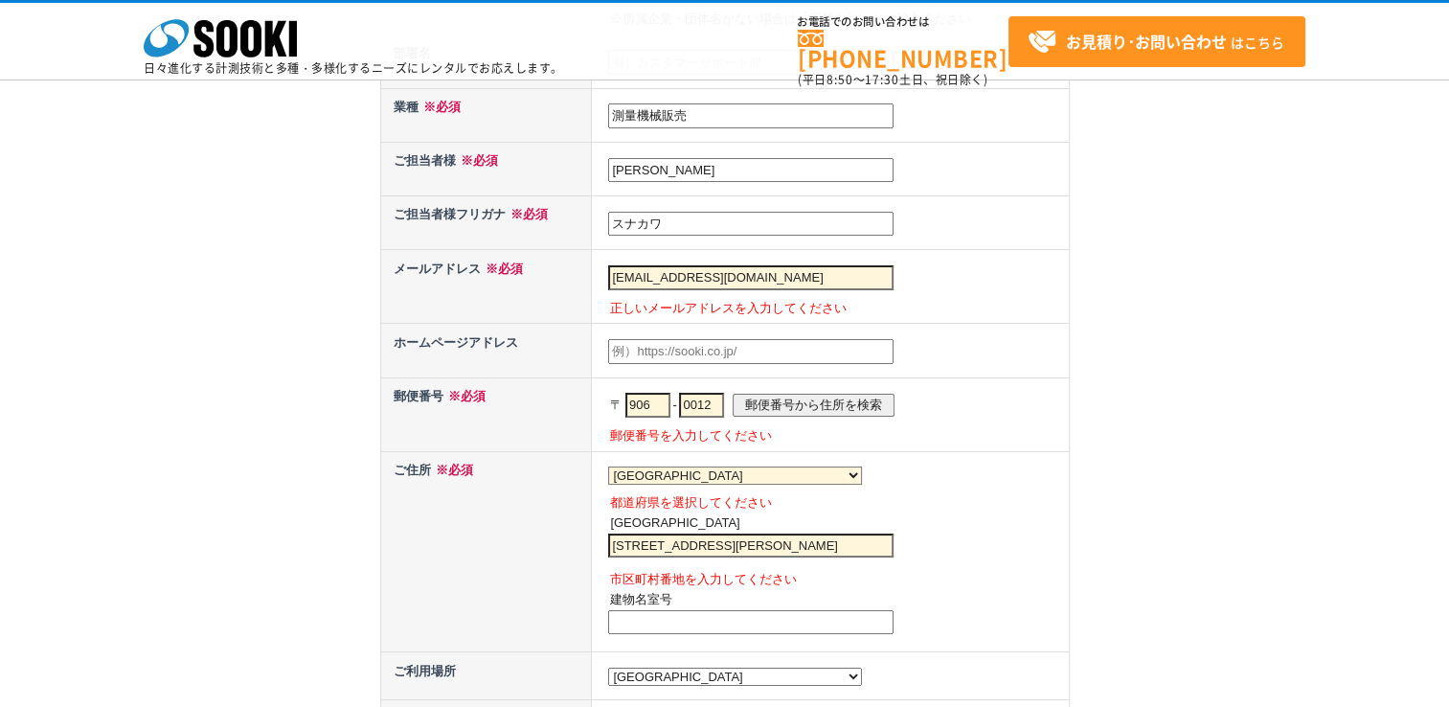
type input "info@survey24.jp"
click at [1027, 351] on td at bounding box center [830, 351] width 477 height 54
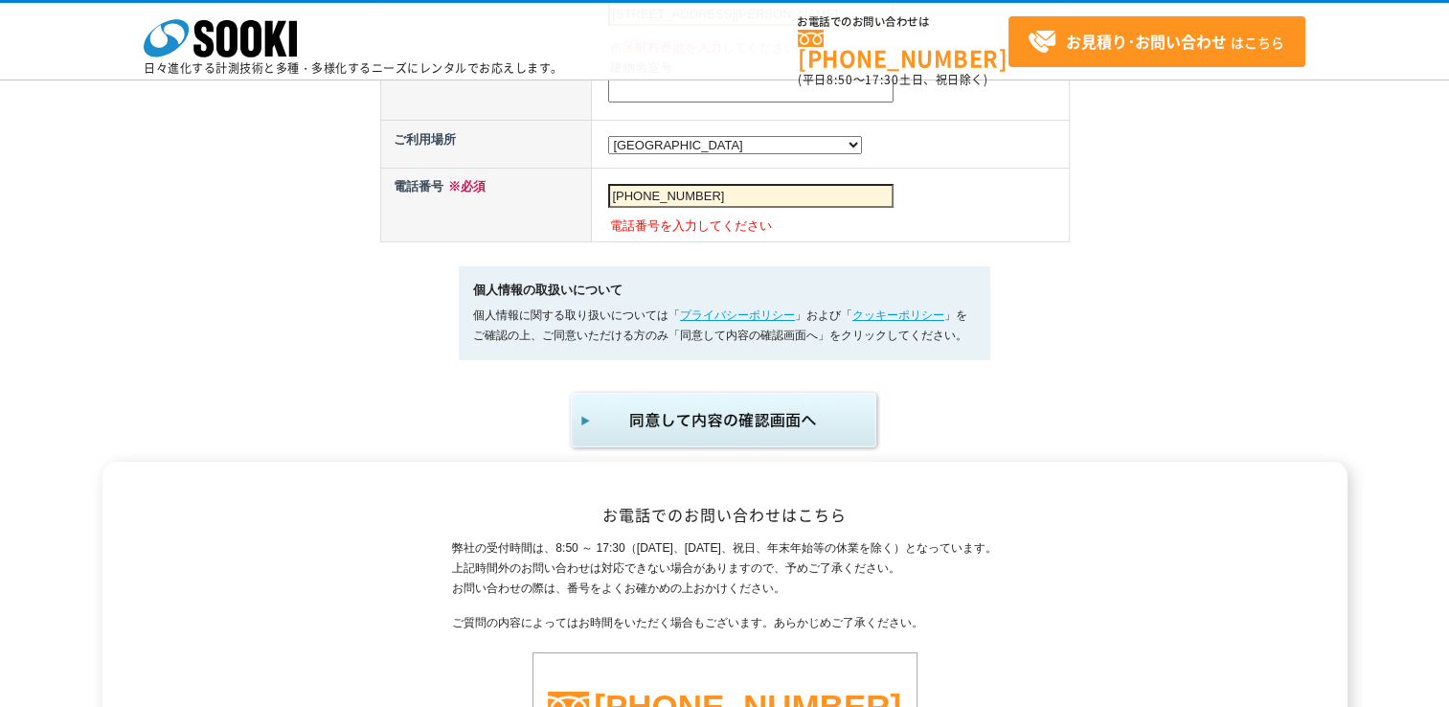
scroll to position [1437, 0]
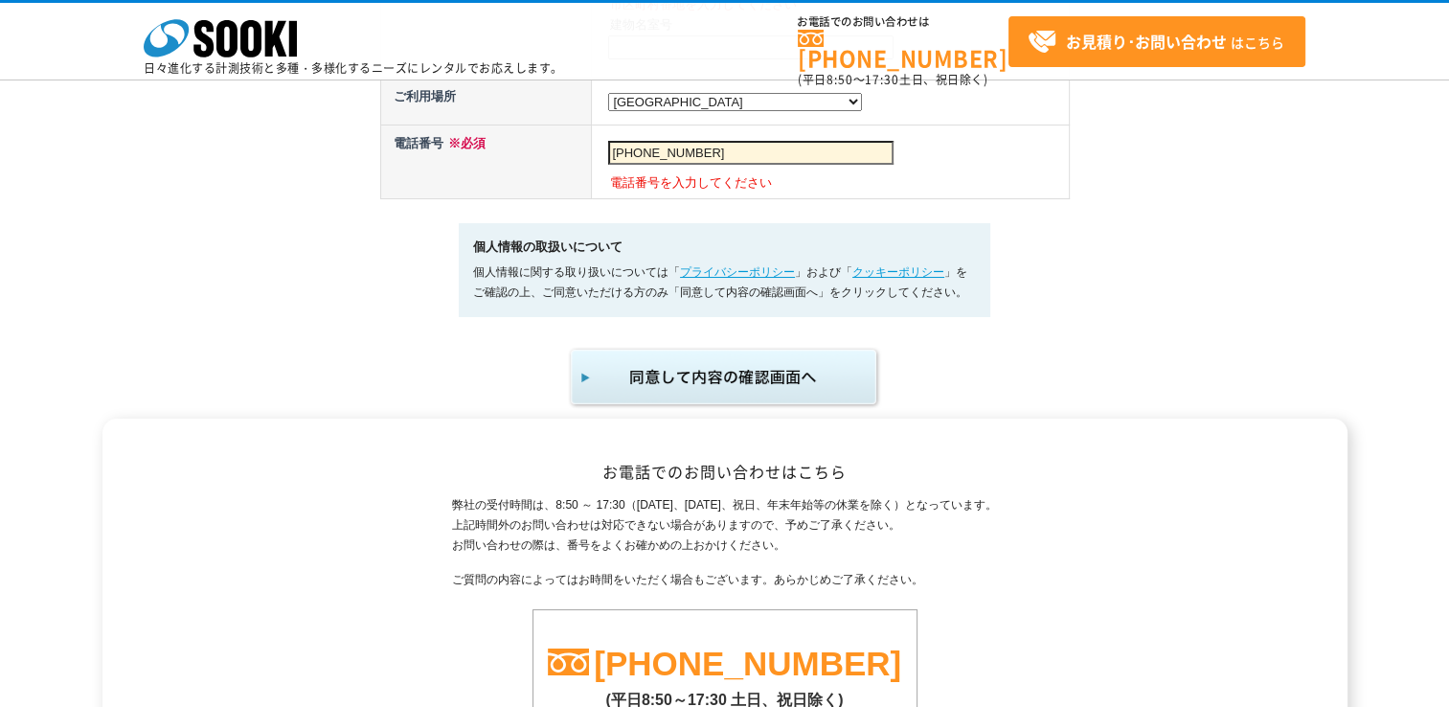
click at [790, 379] on img "submit" at bounding box center [725, 377] width 314 height 63
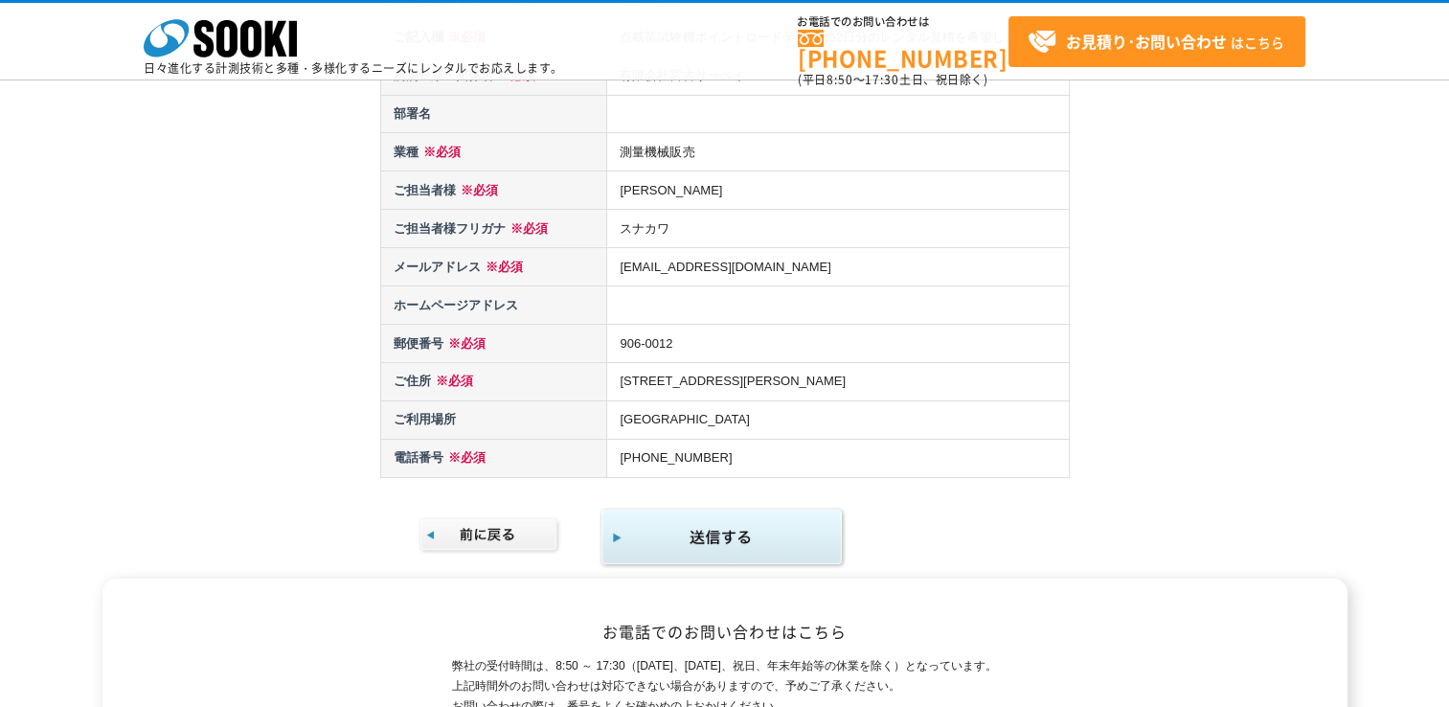
scroll to position [383, 0]
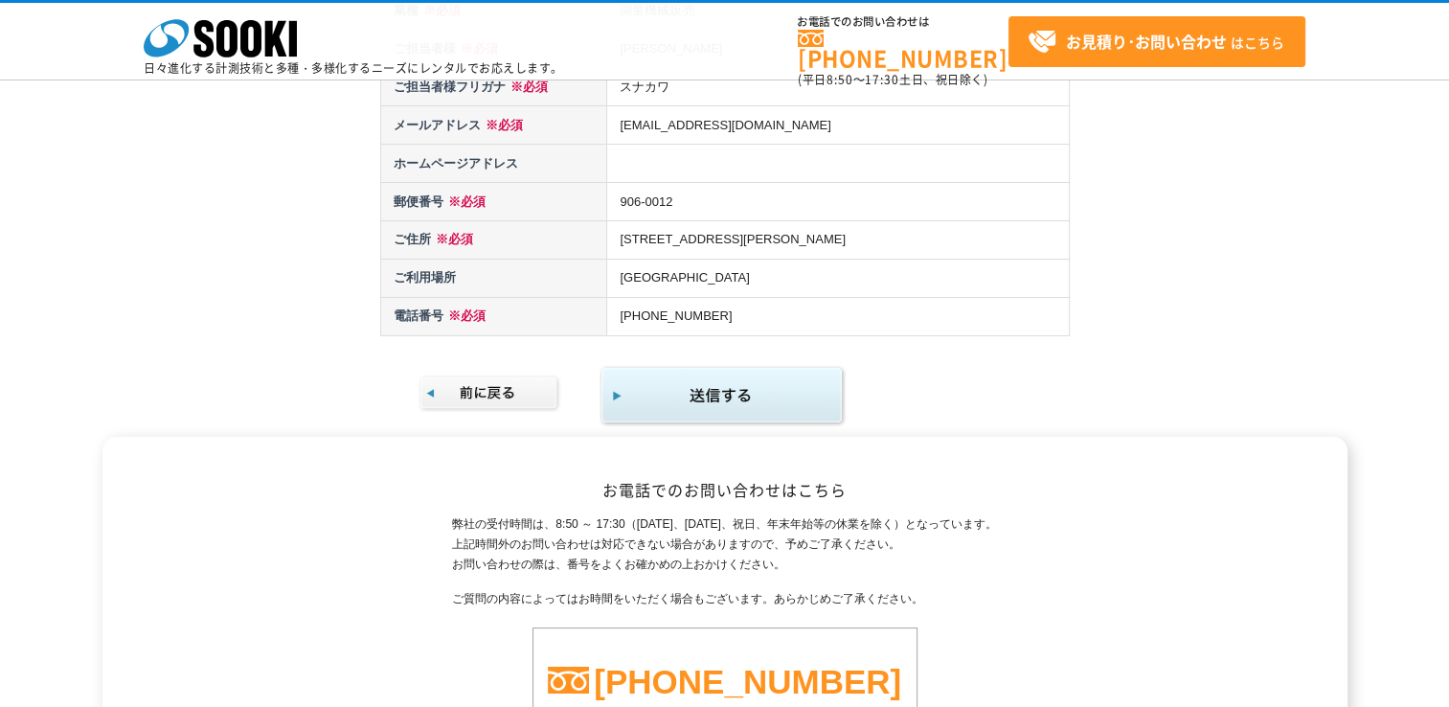
click at [724, 386] on img "submit" at bounding box center [723, 396] width 246 height 62
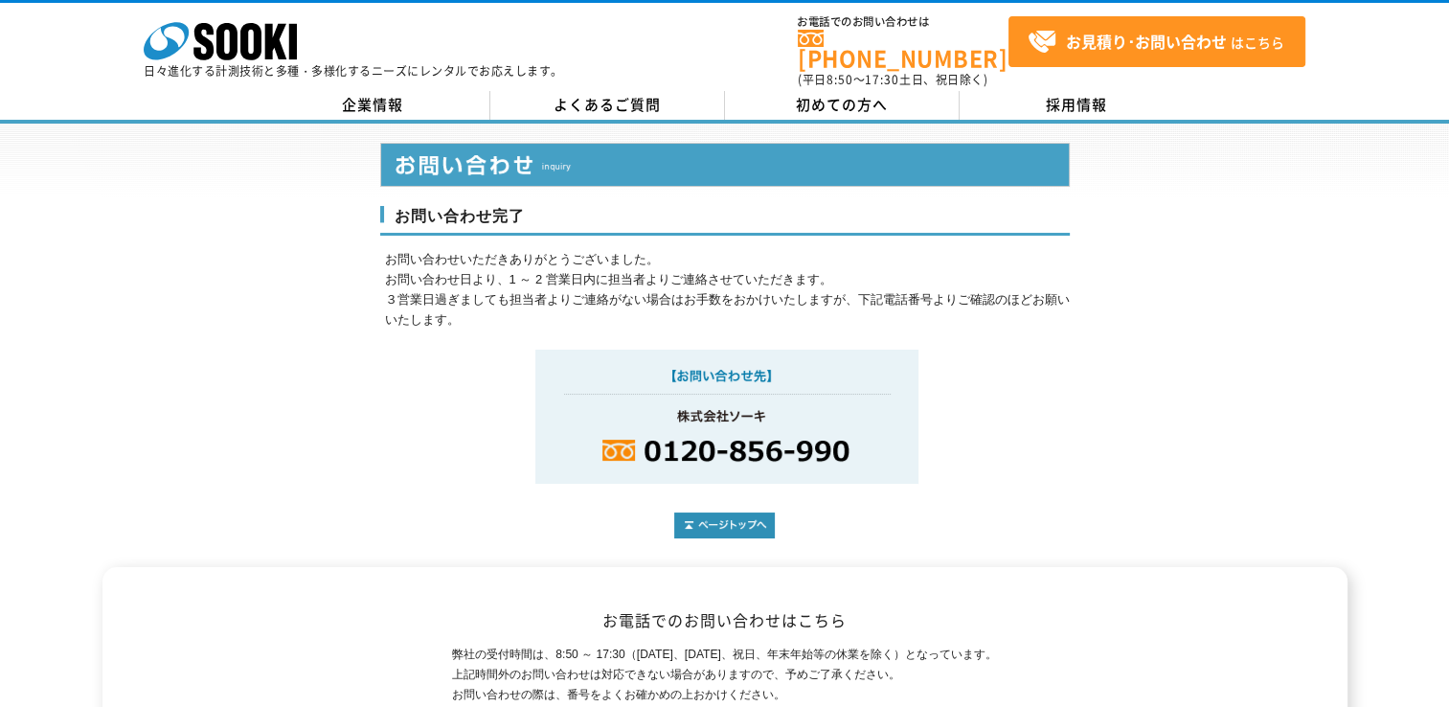
click at [342, 425] on div "お問い合わせ完了 お問い合わせいただきありがとうございました。 お問い合わせ日より、1 ～ 2 営業日内に担当者よりご連絡させていただきます。 ３営業日過ぎま…" at bounding box center [724, 346] width 1449 height 444
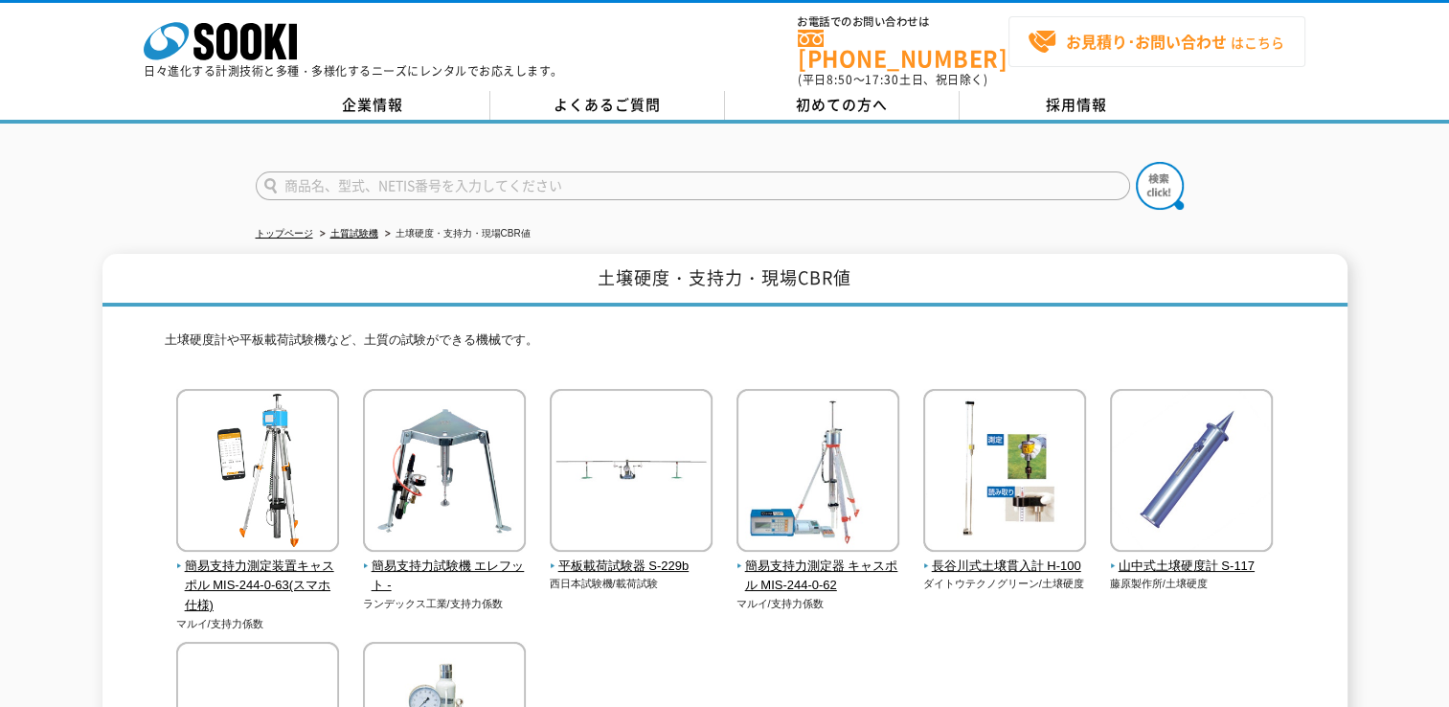
click at [1108, 30] on strong "お見積り･お問い合わせ" at bounding box center [1146, 41] width 161 height 23
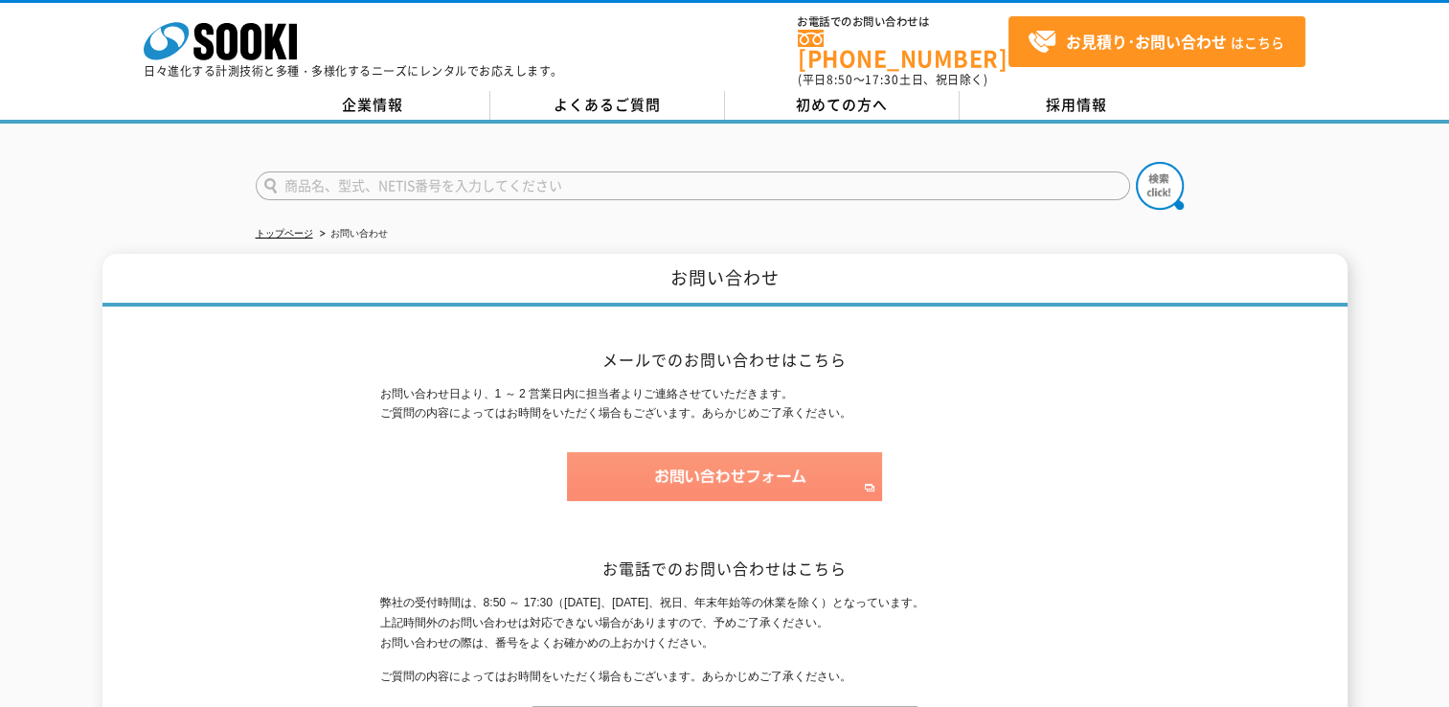
click at [734, 464] on img at bounding box center [724, 476] width 315 height 49
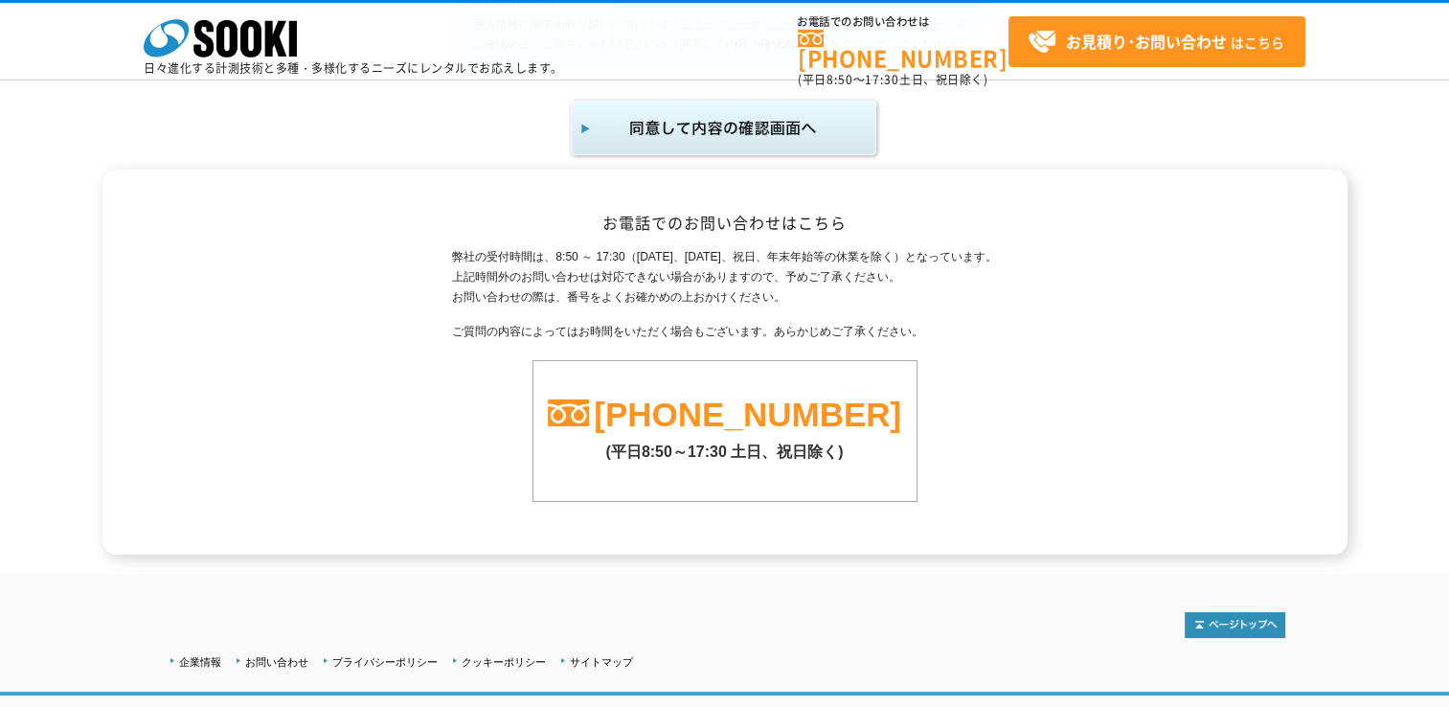
scroll to position [1371, 0]
